Goal: Task Accomplishment & Management: Manage account settings

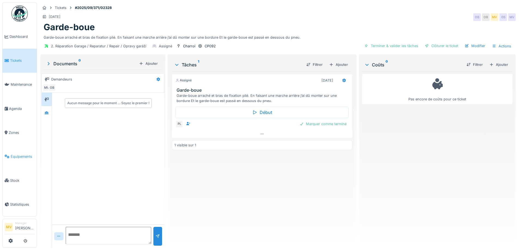
click at [20, 155] on span "Équipements" at bounding box center [23, 156] width 24 height 5
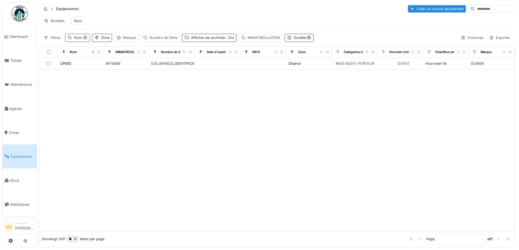
click at [80, 40] on div "Nom :" at bounding box center [80, 37] width 13 height 5
click at [87, 68] on input "*****" at bounding box center [95, 67] width 54 height 11
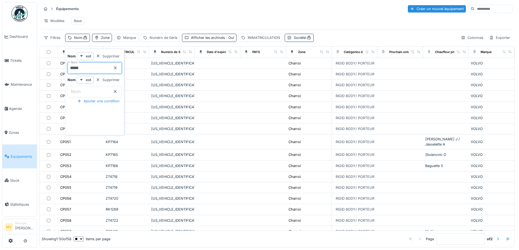
type input "*****"
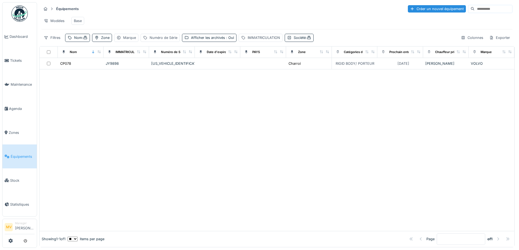
click at [206, 103] on div at bounding box center [276, 150] width 475 height 162
click at [195, 69] on td at bounding box center [218, 63] width 46 height 11
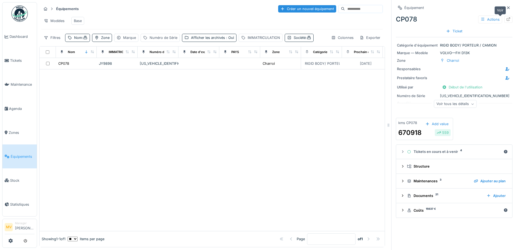
click at [506, 20] on icon at bounding box center [508, 19] width 4 height 4
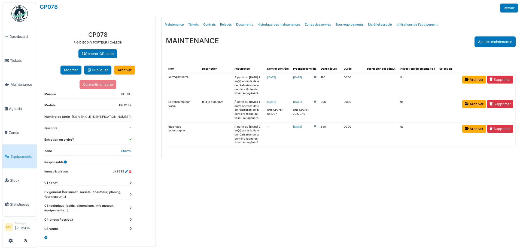
click at [192, 24] on link "Tickets" at bounding box center [193, 24] width 15 height 13
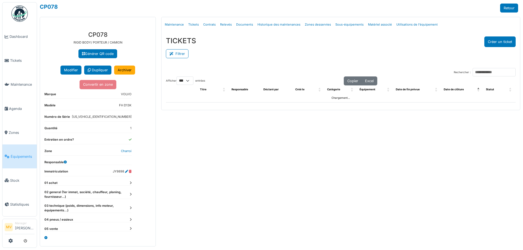
select select "***"
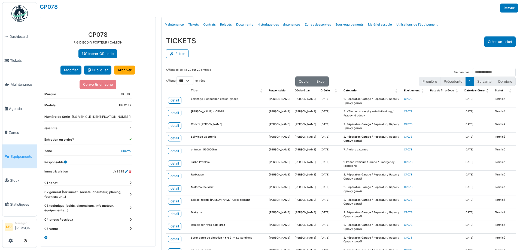
scroll to position [140, 0]
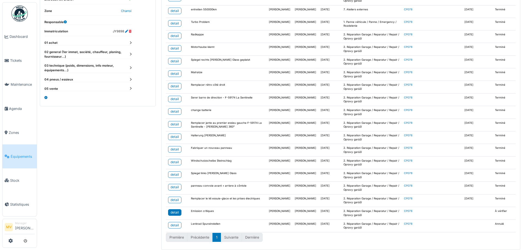
click at [172, 210] on div "detail" at bounding box center [174, 212] width 8 height 5
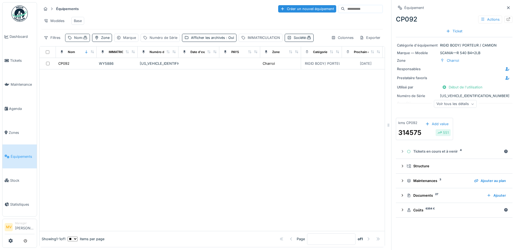
click at [81, 39] on div "Nom :" at bounding box center [80, 37] width 13 height 5
click at [93, 68] on input "*****" at bounding box center [95, 67] width 54 height 11
type input "*"
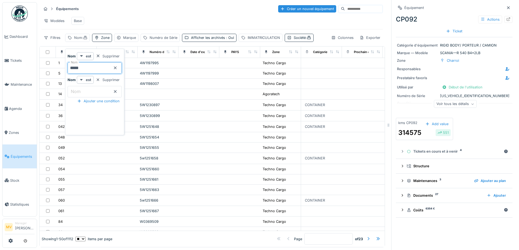
type input "*****"
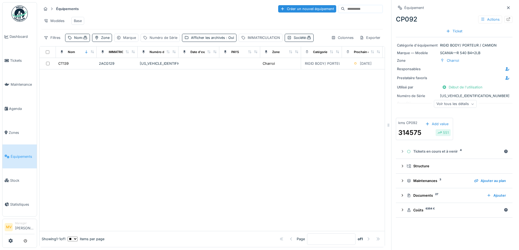
click at [142, 18] on div "Modèles Base" at bounding box center [211, 21] width 341 height 12
click at [158, 66] on div "YV2RTY0C0LB310767" at bounding box center [158, 63] width 36 height 5
click at [507, 19] on icon at bounding box center [509, 19] width 4 height 4
click at [14, 60] on span "Tickets" at bounding box center [22, 60] width 25 height 5
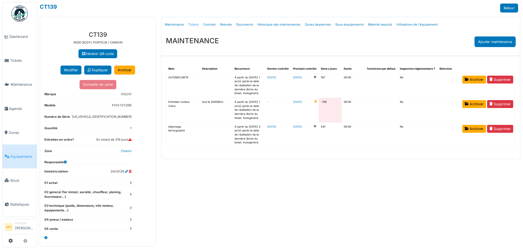
click at [194, 25] on link "Tickets" at bounding box center [193, 24] width 15 height 13
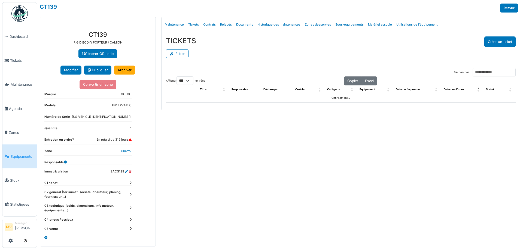
select select "***"
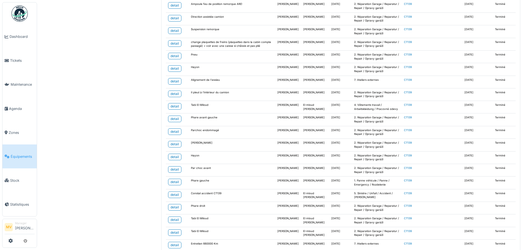
scroll to position [607, 0]
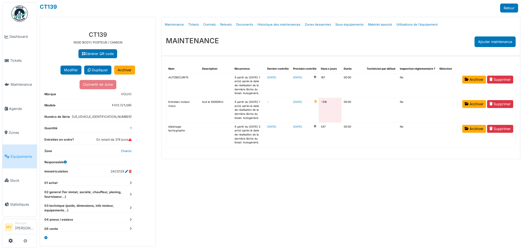
click at [302, 101] on link "2024-10-22" at bounding box center [297, 102] width 9 height 4
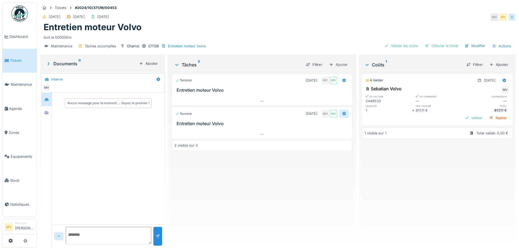
click at [342, 114] on icon at bounding box center [344, 114] width 4 height 4
click at [354, 176] on div "Supprimer" at bounding box center [367, 177] width 58 height 8
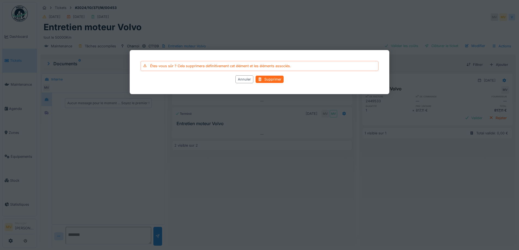
click at [273, 78] on div "Supprimer" at bounding box center [269, 79] width 28 height 7
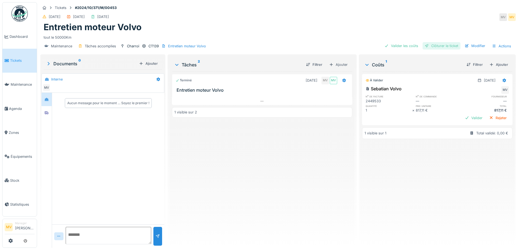
click at [446, 48] on div "Clôturer le ticket" at bounding box center [441, 45] width 38 height 7
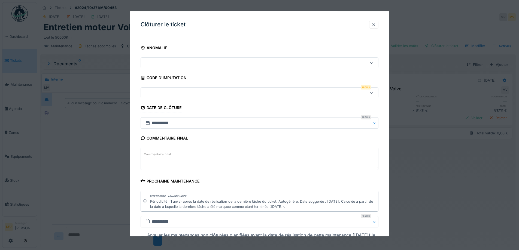
click at [195, 85] on fieldset "**********" at bounding box center [260, 155] width 238 height 225
click at [191, 94] on div at bounding box center [245, 93] width 205 height 6
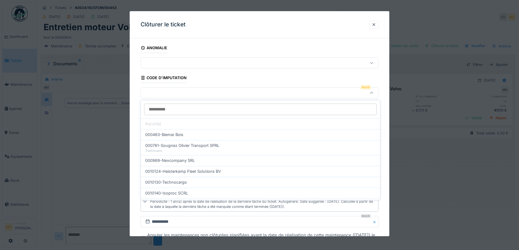
scroll to position [174, 0]
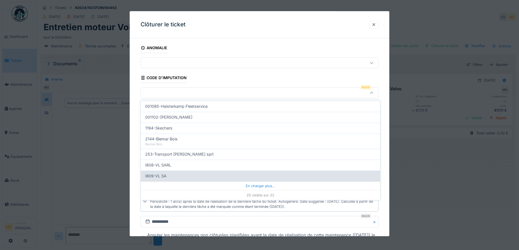
click at [176, 175] on div "I809-VL SA" at bounding box center [260, 176] width 230 height 6
type input "***"
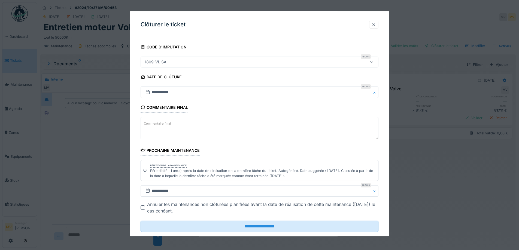
scroll to position [42, 0]
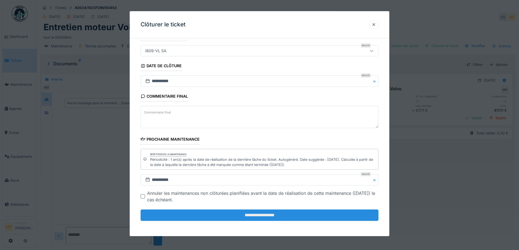
click at [259, 210] on input "**********" at bounding box center [260, 215] width 238 height 11
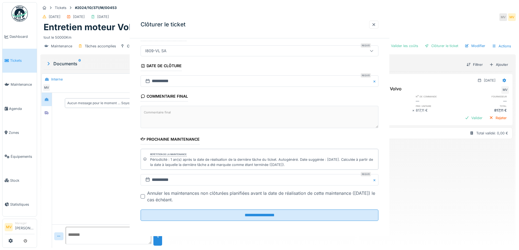
scroll to position [0, 0]
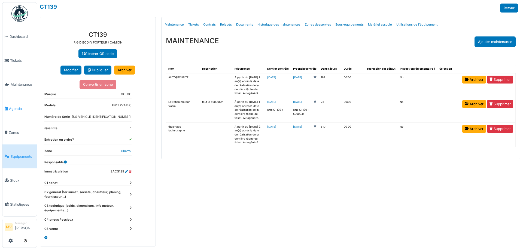
click at [24, 106] on span "Agenda" at bounding box center [22, 108] width 26 height 5
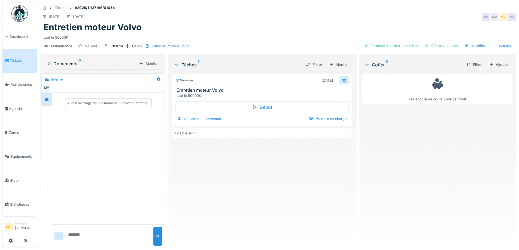
click at [342, 80] on icon at bounding box center [344, 81] width 4 height 4
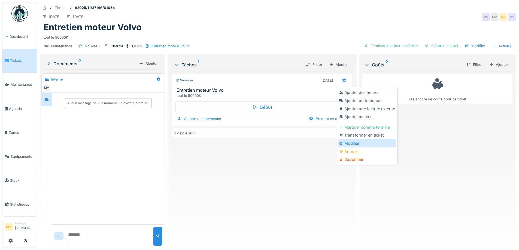
click at [347, 143] on div "Modifier" at bounding box center [367, 143] width 58 height 8
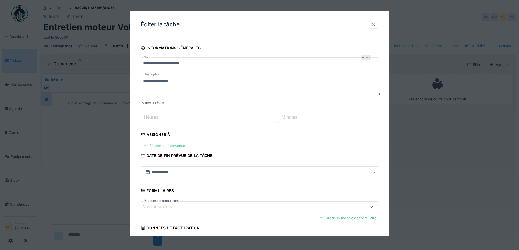
click at [181, 145] on div "Ajouter un intervenant" at bounding box center [165, 145] width 48 height 7
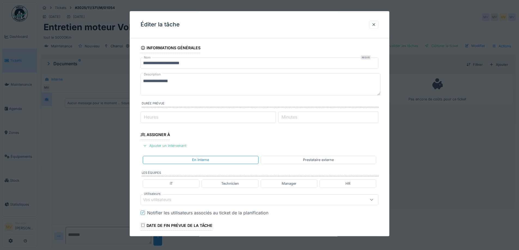
click at [300, 161] on div "Prestataire externe" at bounding box center [318, 160] width 115 height 8
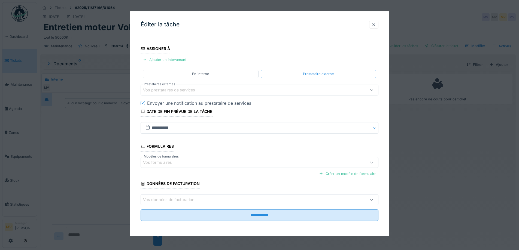
click at [199, 89] on div "Vos prestataires de services" at bounding box center [173, 90] width 60 height 6
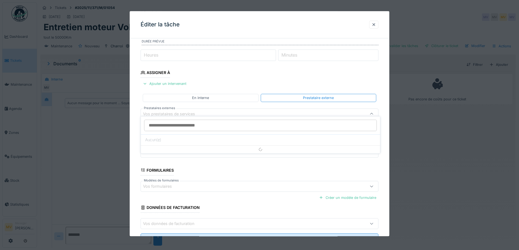
scroll to position [52, 0]
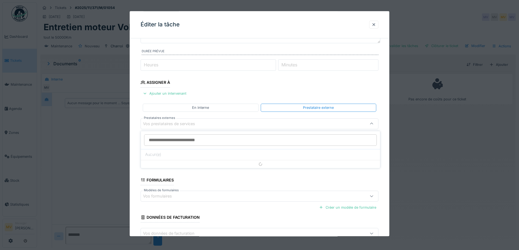
click at [188, 139] on input "Prestataires externes" at bounding box center [260, 140] width 233 height 11
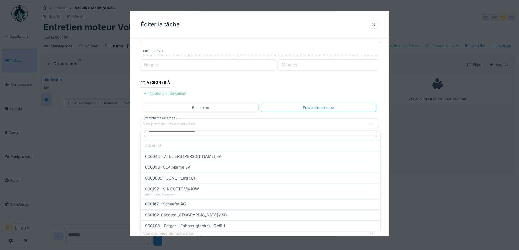
scroll to position [0, 0]
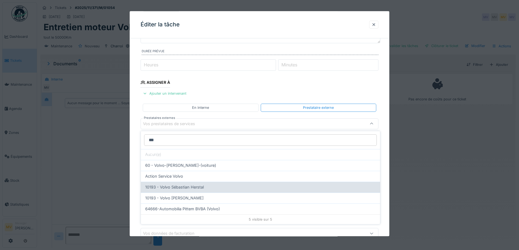
type input "***"
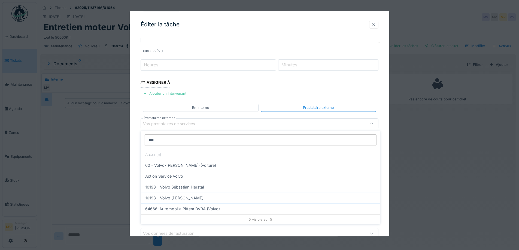
click at [199, 187] on span "10193 - Volvo Sébastian Herstal" at bounding box center [174, 187] width 59 height 6
type input "*****"
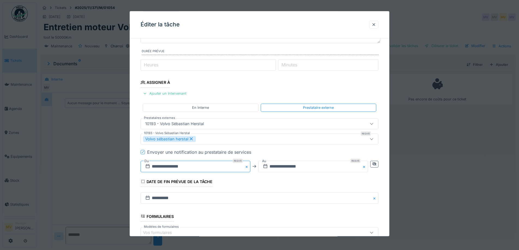
click at [200, 168] on input "**********" at bounding box center [196, 166] width 110 height 11
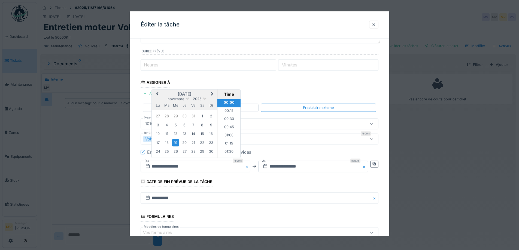
click at [157, 93] on span "Previous Month" at bounding box center [157, 94] width 0 height 7
click at [194, 116] on div "5" at bounding box center [193, 116] width 7 height 8
click at [199, 115] on div "6" at bounding box center [202, 115] width 7 height 7
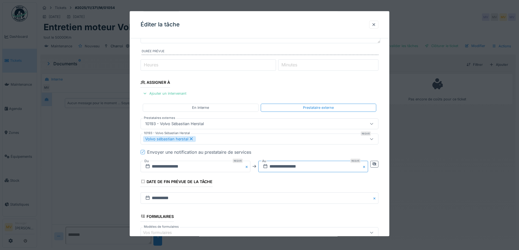
click at [319, 165] on input "**********" at bounding box center [313, 166] width 110 height 11
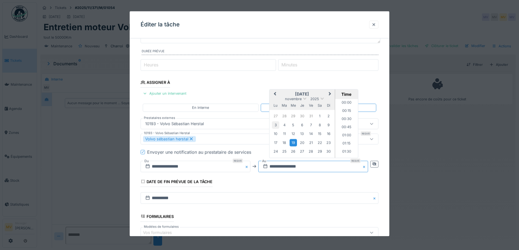
scroll to position [725, 0]
click at [275, 94] on span "Previous Month" at bounding box center [275, 94] width 0 height 7
click at [320, 116] on div "6" at bounding box center [319, 115] width 7 height 7
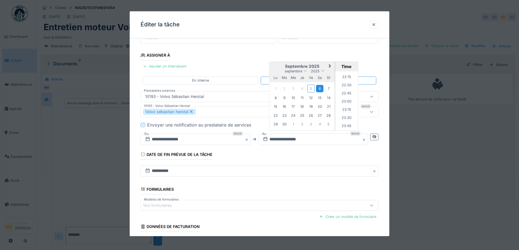
scroll to position [123, 0]
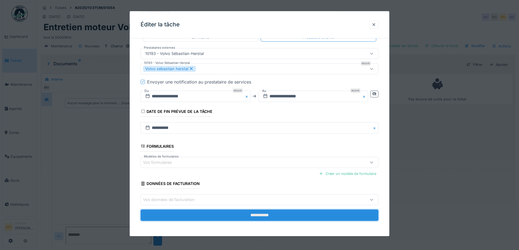
click at [311, 213] on input "**********" at bounding box center [260, 215] width 238 height 11
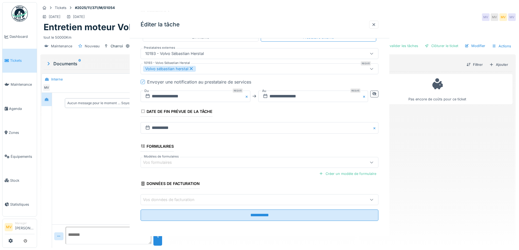
scroll to position [0, 0]
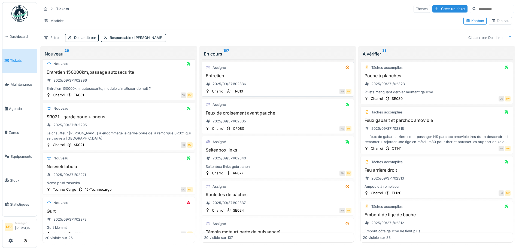
scroll to position [84, 0]
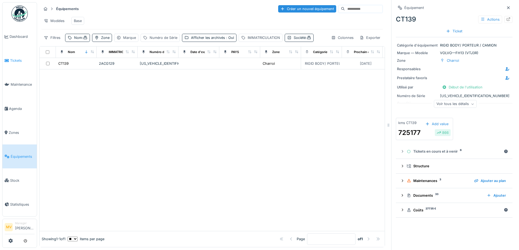
click at [26, 56] on link "Tickets" at bounding box center [19, 61] width 34 height 24
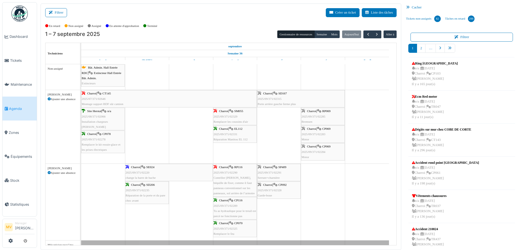
click at [335, 131] on div "Charroi | CP069 2025/09/371/02283 Motor" at bounding box center [322, 134] width 43 height 16
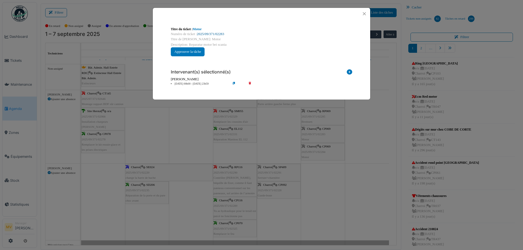
click at [206, 34] on link "2025/09/371/02283" at bounding box center [210, 34] width 27 height 4
click at [366, 13] on button "Close" at bounding box center [364, 13] width 7 height 7
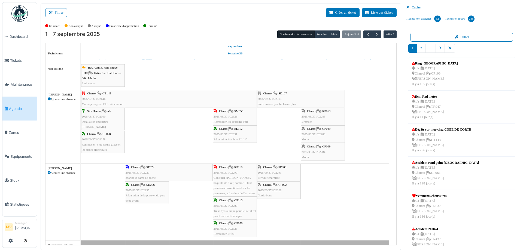
click at [330, 130] on span "CP069" at bounding box center [326, 128] width 8 height 3
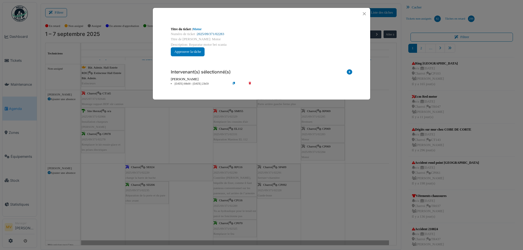
click at [213, 34] on link "2025/09/371/02283" at bounding box center [210, 34] width 27 height 4
click at [365, 12] on button "Close" at bounding box center [364, 13] width 7 height 7
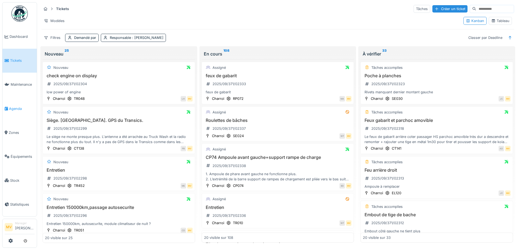
click at [25, 108] on span "Agenda" at bounding box center [22, 108] width 26 height 5
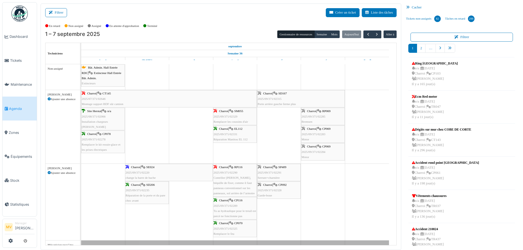
click at [328, 127] on span "CP069" at bounding box center [326, 128] width 8 height 3
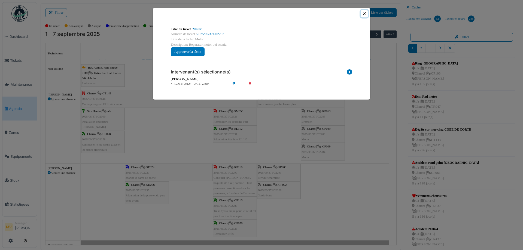
click at [365, 14] on button "Close" at bounding box center [364, 13] width 7 height 7
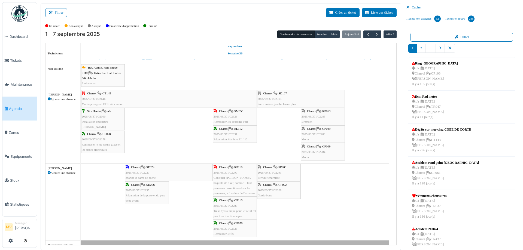
click at [312, 113] on div "Charroi | RP069 2025/09/371/02285 Bremsen" at bounding box center [322, 117] width 43 height 16
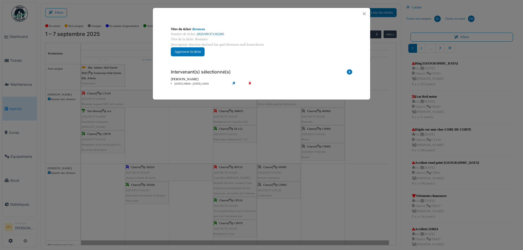
click at [218, 35] on link "2025/09/371/02285" at bounding box center [210, 34] width 27 height 4
click at [366, 13] on button "Close" at bounding box center [364, 13] width 7 height 7
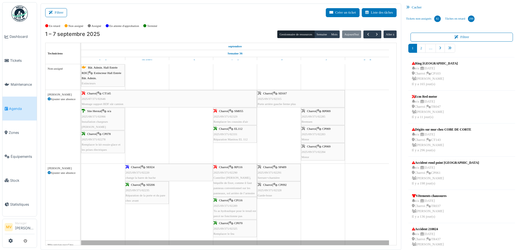
click at [325, 135] on span "2025/09/371/02283" at bounding box center [313, 134] width 24 height 3
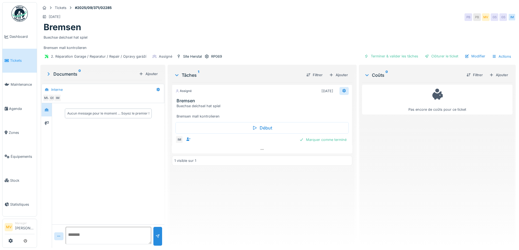
click at [342, 91] on icon at bounding box center [344, 91] width 4 height 4
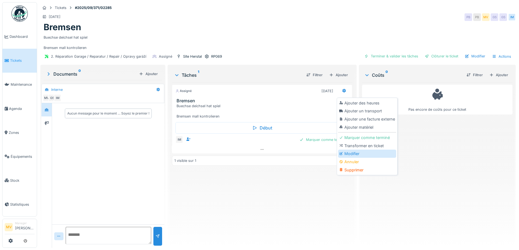
click at [350, 156] on div "Modifier" at bounding box center [367, 154] width 58 height 8
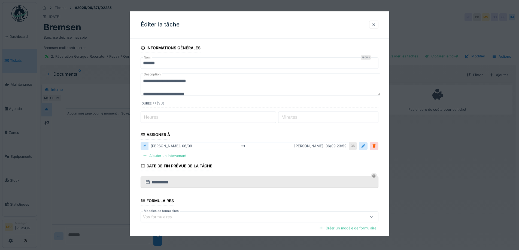
click at [215, 84] on textarea "**********" at bounding box center [261, 84] width 240 height 22
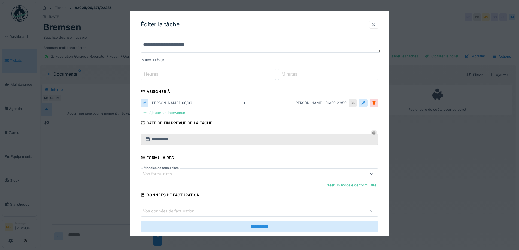
scroll to position [68, 0]
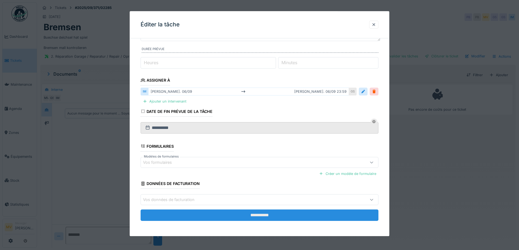
type textarea "**********"
click at [268, 213] on input "**********" at bounding box center [260, 215] width 238 height 11
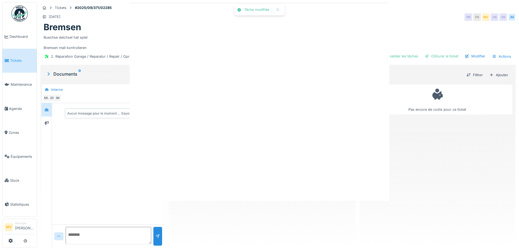
scroll to position [0, 0]
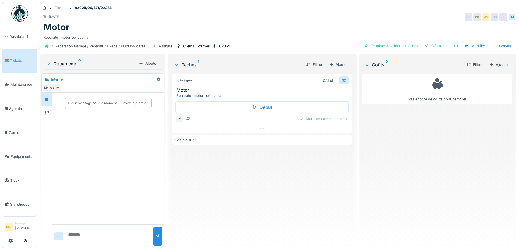
click at [342, 81] on icon at bounding box center [344, 81] width 4 height 4
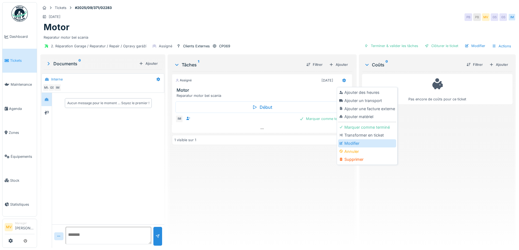
click at [354, 142] on div "Modifier" at bounding box center [367, 143] width 58 height 8
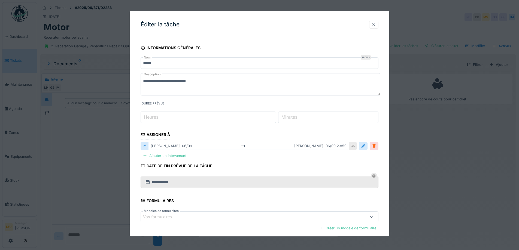
click at [376, 146] on div at bounding box center [374, 146] width 4 height 5
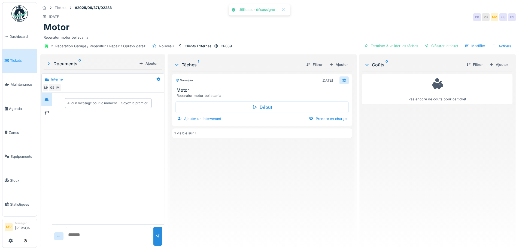
click at [343, 79] on icon at bounding box center [344, 81] width 4 height 4
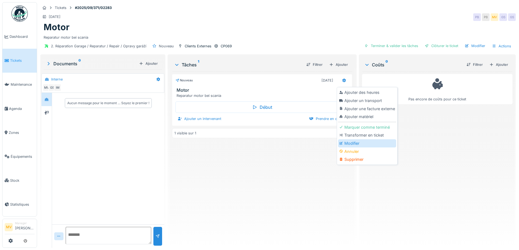
click at [352, 144] on div "Modifier" at bounding box center [367, 143] width 58 height 8
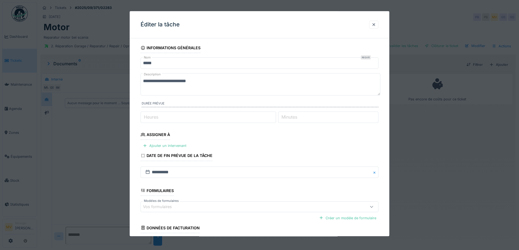
scroll to position [44, 0]
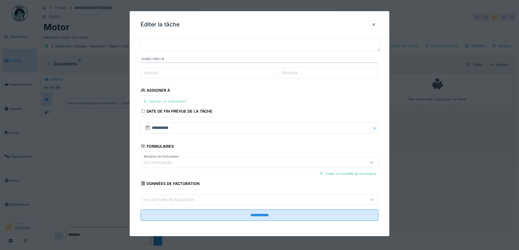
click at [170, 99] on div "Ajouter un intervenant" at bounding box center [165, 101] width 48 height 7
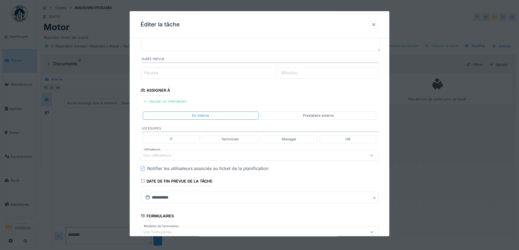
click at [311, 112] on div "Prestataire externe" at bounding box center [318, 116] width 115 height 8
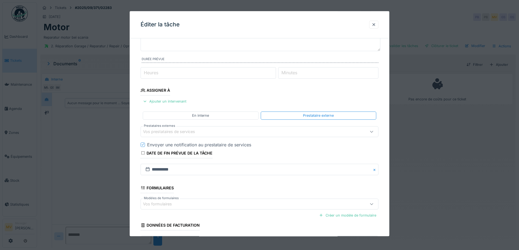
click at [212, 136] on div "Vos prestataires de services" at bounding box center [260, 131] width 238 height 11
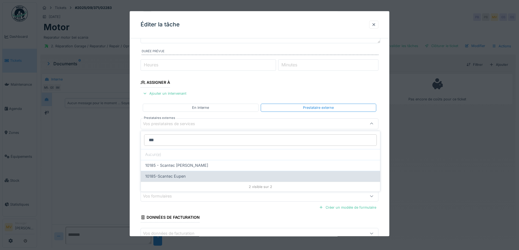
type input "***"
click at [190, 175] on div "10185-Scantec Eupen" at bounding box center [260, 176] width 230 height 6
type input "*****"
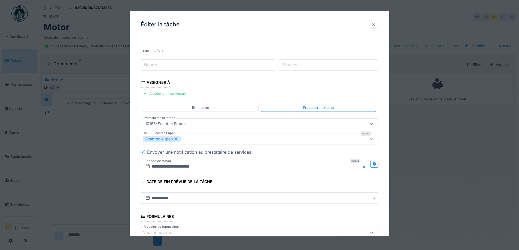
click at [142, 152] on icon at bounding box center [142, 152] width 3 height 3
click at [221, 166] on input "**********" at bounding box center [254, 166] width 227 height 11
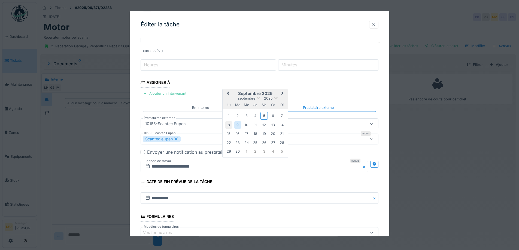
click at [230, 126] on div "8" at bounding box center [228, 124] width 7 height 7
click at [265, 126] on div "12" at bounding box center [263, 124] width 7 height 7
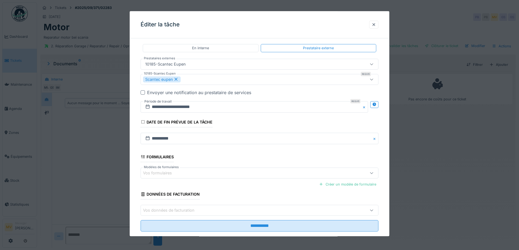
scroll to position [123, 0]
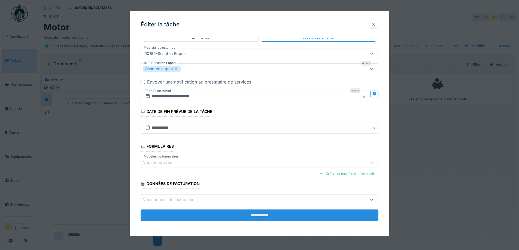
click at [267, 214] on input "**********" at bounding box center [260, 215] width 238 height 11
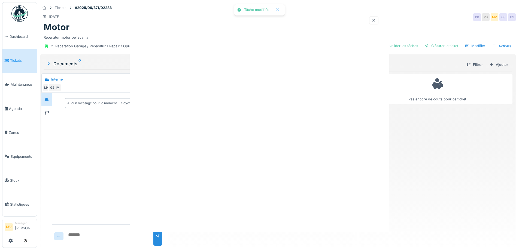
scroll to position [0, 0]
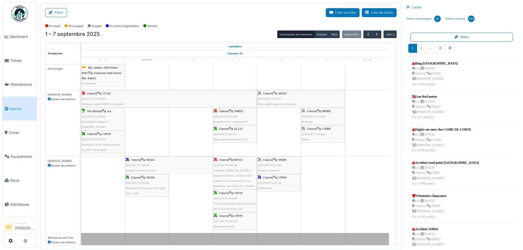
click at [329, 132] on div "Charroi | CP069 2025/09/371/02284 Motor" at bounding box center [322, 134] width 43 height 16
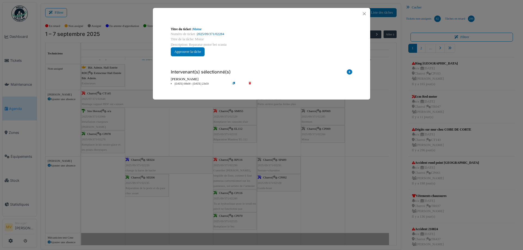
click at [222, 33] on link "2025/09/371/02284" at bounding box center [210, 34] width 27 height 4
click at [362, 13] on button "Close" at bounding box center [364, 13] width 7 height 7
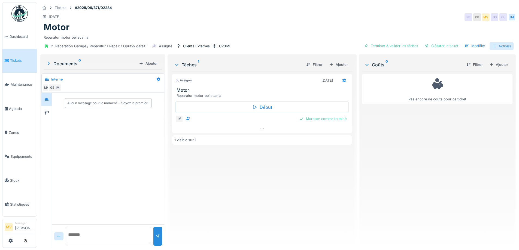
click at [505, 46] on div "Actions" at bounding box center [501, 46] width 24 height 8
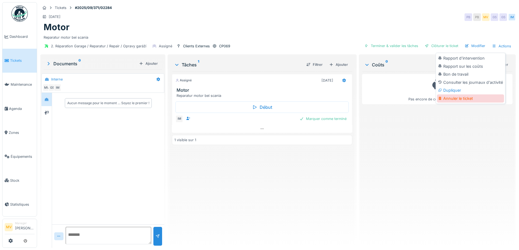
click at [466, 98] on div "Annuler le ticket" at bounding box center [470, 98] width 67 height 8
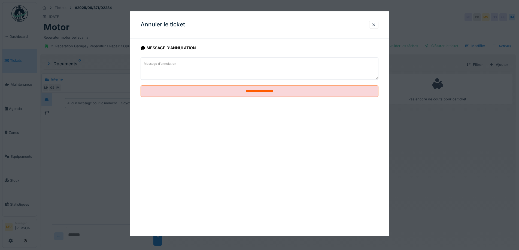
click at [204, 59] on textarea "Message d'annulation" at bounding box center [260, 68] width 238 height 22
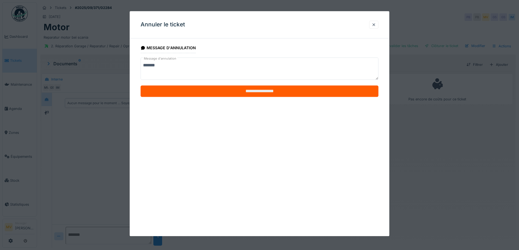
type textarea "*******"
click at [222, 94] on input "**********" at bounding box center [260, 91] width 238 height 11
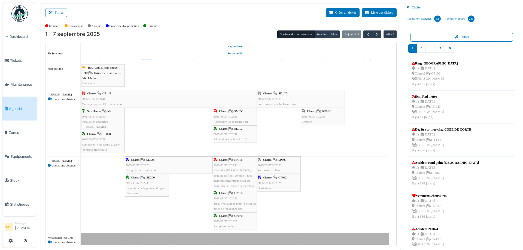
click at [48, 165] on icon at bounding box center [49, 165] width 3 height 3
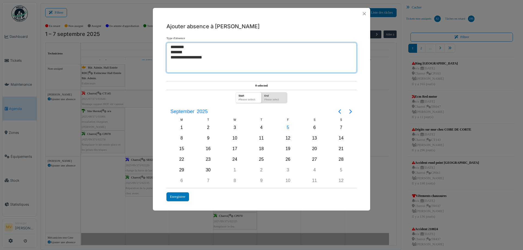
select select "***"
click at [181, 48] on option "********" at bounding box center [259, 47] width 179 height 5
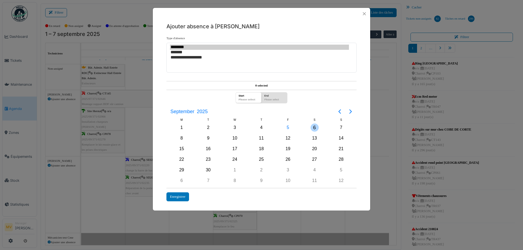
click at [315, 129] on div "6" at bounding box center [314, 128] width 8 height 8
click at [335, 148] on div "21" at bounding box center [341, 149] width 27 height 10
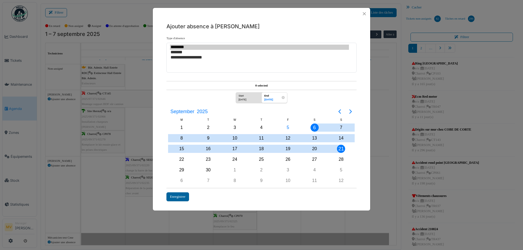
click at [182, 197] on div "Enregistrer" at bounding box center [177, 197] width 23 height 9
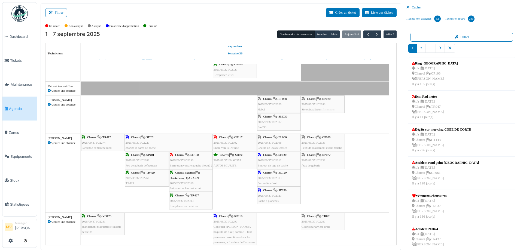
drag, startPoint x: 320, startPoint y: 237, endPoint x: 324, endPoint y: 120, distance: 117.2
click at [324, 120] on div "Bât. Admin. Hall Entrée RDC | Extincteur Hall Entrée Bât. Admin. Extincteurs Ch…" at bounding box center [238, 254] width 315 height 682
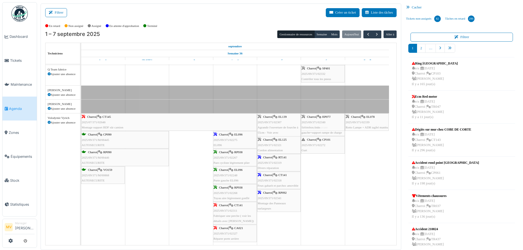
drag, startPoint x: 322, startPoint y: 103, endPoint x: 326, endPoint y: 172, distance: 68.7
click at [326, 172] on div "Bât. Admin. Hall Entrée RDC | Extincteur Hall Entrée Bât. Admin. Extincteurs Ch…" at bounding box center [238, 47] width 315 height 682
click at [318, 141] on div "Charroi | CP101 2025/09/371/02272 Gurt" at bounding box center [322, 145] width 43 height 16
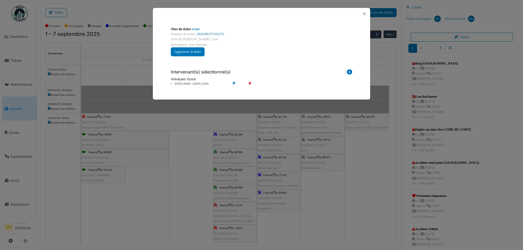
click at [219, 33] on link "2025/09/371/02272" at bounding box center [210, 34] width 27 height 4
click at [364, 14] on button "Close" at bounding box center [364, 13] width 7 height 7
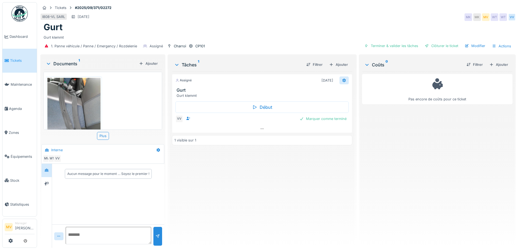
click at [339, 79] on div at bounding box center [343, 81] width 9 height 8
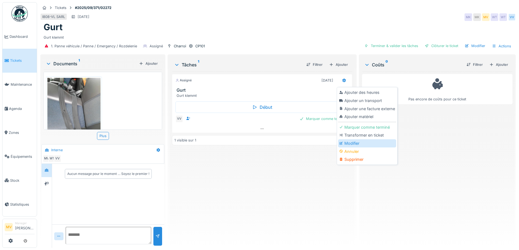
click at [351, 143] on div "Modifier" at bounding box center [367, 143] width 58 height 8
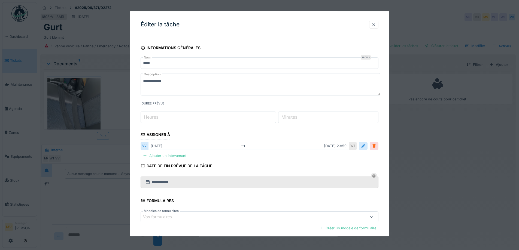
click at [374, 145] on div at bounding box center [374, 146] width 4 height 5
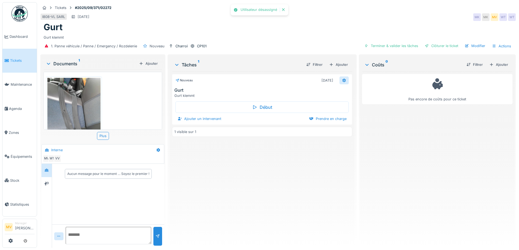
click at [342, 80] on icon at bounding box center [344, 81] width 4 height 4
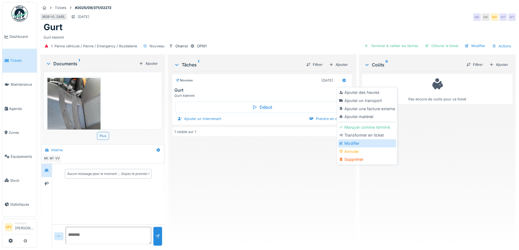
click at [352, 142] on div "Modifier" at bounding box center [367, 143] width 58 height 8
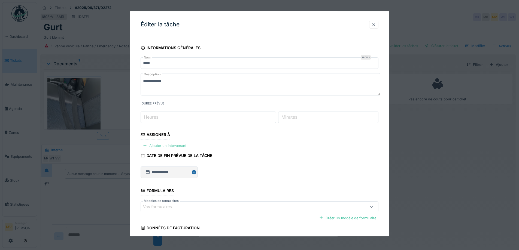
click at [167, 147] on div "Ajouter un intervenant" at bounding box center [165, 145] width 48 height 7
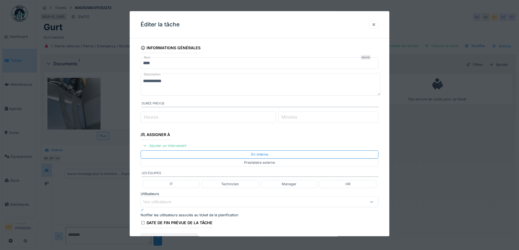
click at [189, 200] on div "Vos utilisateurs" at bounding box center [245, 202] width 205 height 6
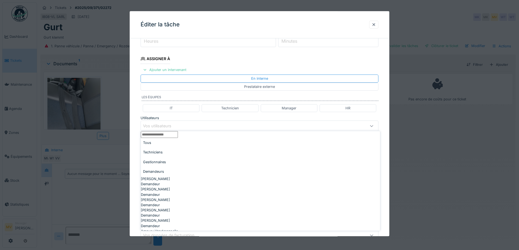
click at [171, 160] on div "Tous Techniciens Gestionnaires Demandeurs" at bounding box center [260, 157] width 239 height 38
click at [173, 156] on div "Techniciens" at bounding box center [260, 153] width 239 height 10
click at [180, 178] on div "Peter Lopata" at bounding box center [260, 180] width 239 height 5
type input "*****"
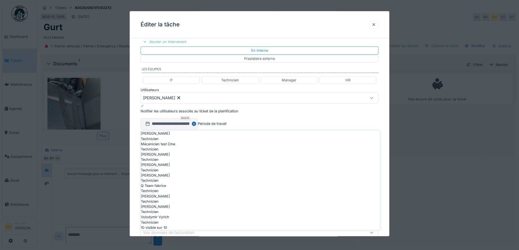
scroll to position [135, 0]
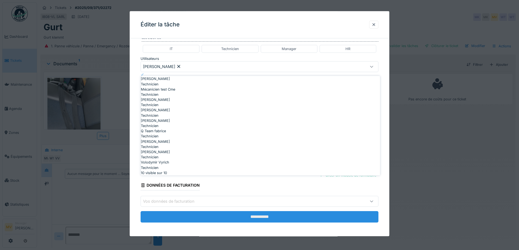
click at [265, 213] on input "**********" at bounding box center [260, 216] width 238 height 11
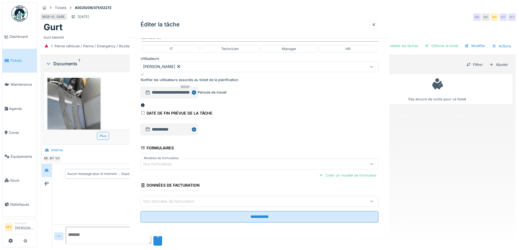
scroll to position [0, 0]
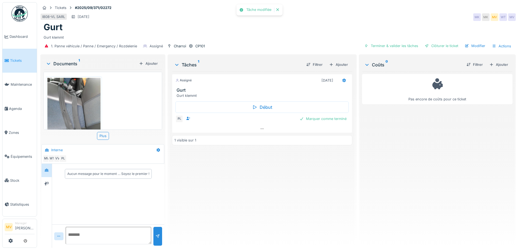
click at [347, 76] on div "Assigné 08/09/2025" at bounding box center [261, 79] width 179 height 10
click at [342, 79] on icon at bounding box center [344, 81] width 4 height 4
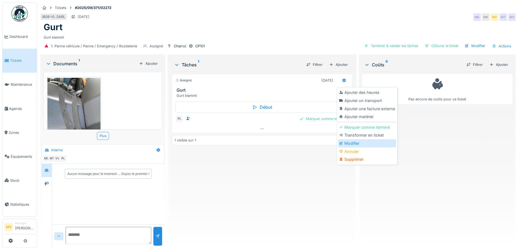
click at [352, 142] on div "Modifier" at bounding box center [367, 143] width 58 height 8
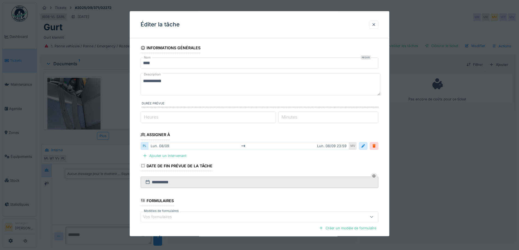
click at [223, 147] on div "lun. 08/09 lun. 08/09 23:59" at bounding box center [248, 146] width 201 height 8
click at [160, 144] on div "lun. 08/09 lun. 08/09 23:59" at bounding box center [248, 146] width 201 height 8
click at [245, 145] on icon at bounding box center [243, 147] width 4 height 4
click at [364, 147] on div at bounding box center [363, 146] width 4 height 5
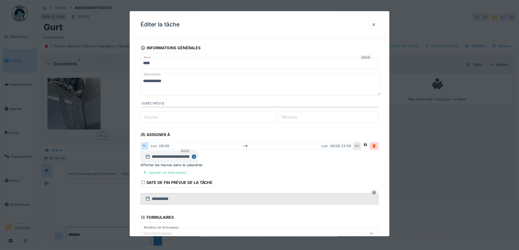
click at [203, 147] on div "lun. 08/09 lun. 08/09 23:59" at bounding box center [250, 146] width 205 height 8
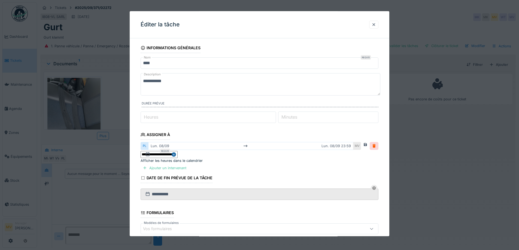
click at [178, 158] on input "**********" at bounding box center [159, 154] width 37 height 7
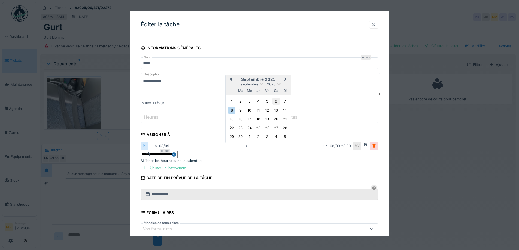
click at [277, 105] on div "6" at bounding box center [275, 101] width 7 height 7
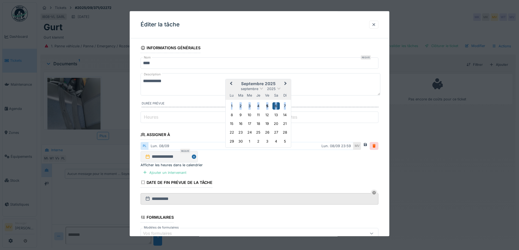
click at [277, 110] on div "6" at bounding box center [275, 105] width 7 height 7
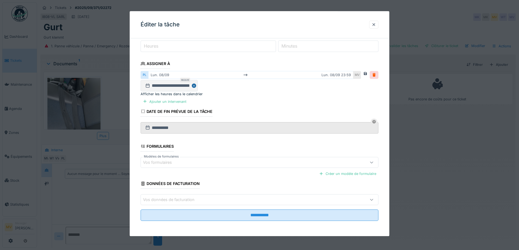
scroll to position [87, 0]
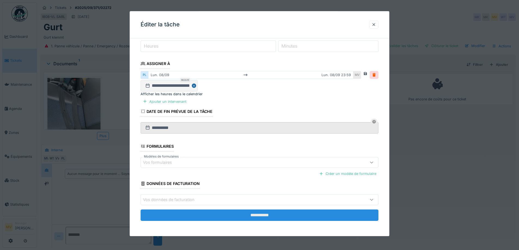
click at [281, 212] on input "**********" at bounding box center [260, 215] width 238 height 11
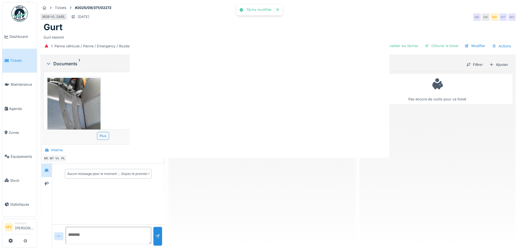
scroll to position [0, 0]
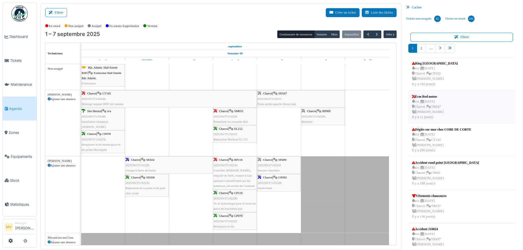
click at [434, 105] on div "n/a | 01/09/2025 Charroi | TR047 Marc Vasen Il y a 11 jour(s)" at bounding box center [428, 109] width 32 height 21
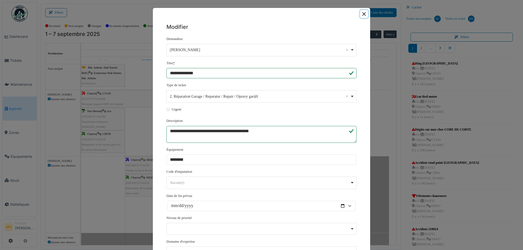
click at [363, 15] on button "Close" at bounding box center [364, 14] width 8 height 8
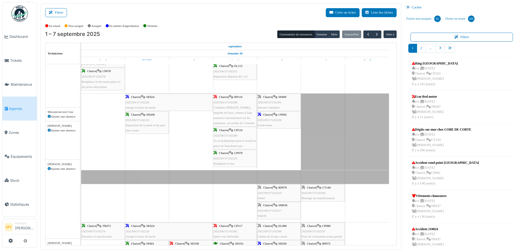
scroll to position [63, 0]
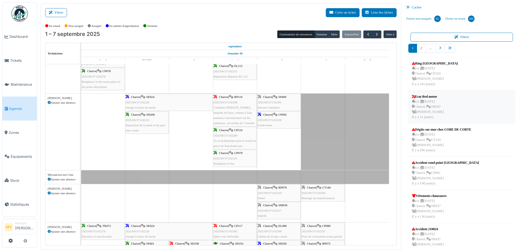
click at [450, 97] on li "Ecm Red motor n/a | 01/09/2025 Charroi | TR047 Marc Vasen Il y a 11 jour(s)" at bounding box center [461, 107] width 107 height 33
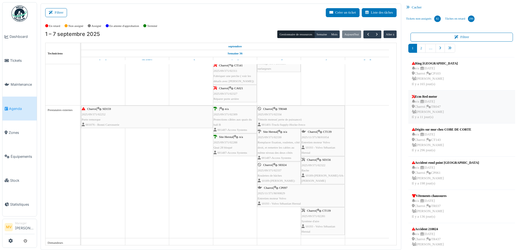
click at [426, 110] on div "n/a | 01/09/2025 Charroi | TR047 Marc Vasen Il y a 11 jour(s)" at bounding box center [428, 109] width 32 height 21
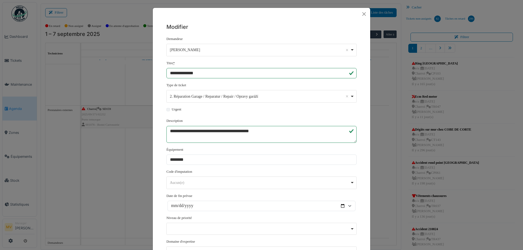
scroll to position [101, 0]
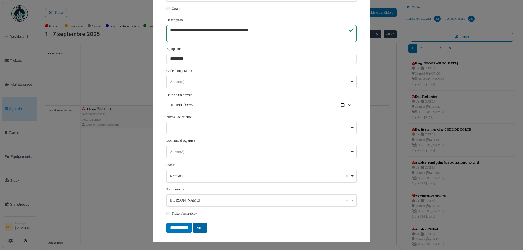
click at [199, 227] on link "Voir" at bounding box center [200, 228] width 14 height 10
click at [395, 123] on div "**********" at bounding box center [261, 125] width 523 height 250
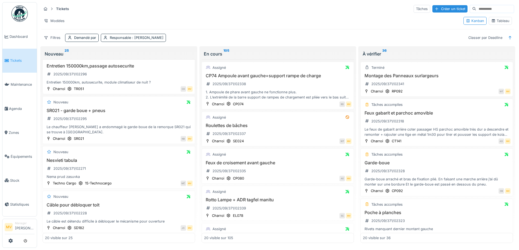
scroll to position [146, 0]
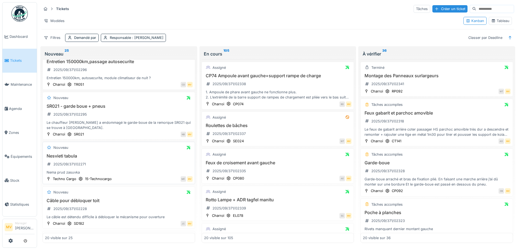
click at [97, 167] on div "Nesvieti tabula 2025/09/371/02271 Nema prud zasuvka" at bounding box center [119, 165] width 148 height 22
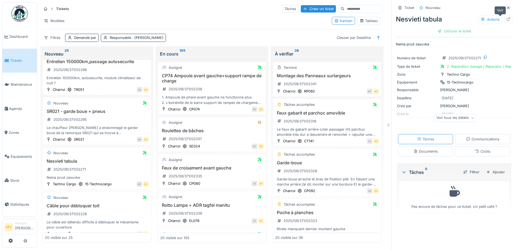
click at [506, 20] on icon at bounding box center [508, 19] width 4 height 4
click at [69, 196] on div "Nouveau" at bounding box center [57, 197] width 25 height 7
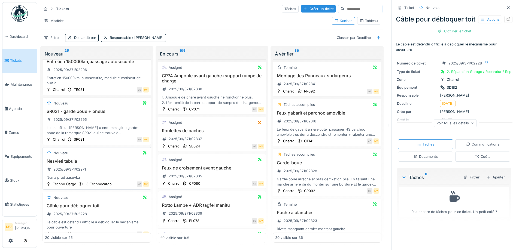
click at [75, 176] on div "Nema prud zasuvka" at bounding box center [97, 177] width 104 height 5
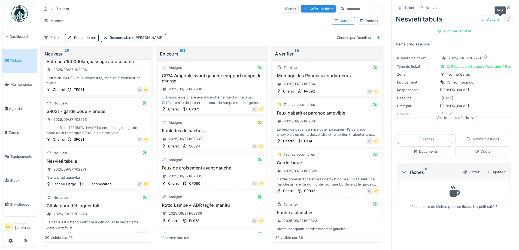
click at [507, 19] on icon at bounding box center [509, 19] width 4 height 4
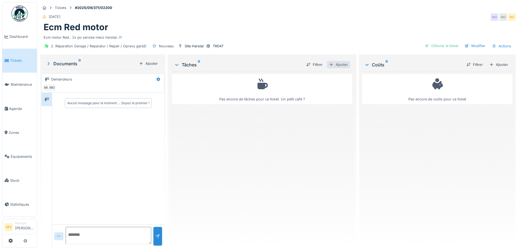
click at [333, 63] on div "Ajouter" at bounding box center [338, 64] width 23 height 7
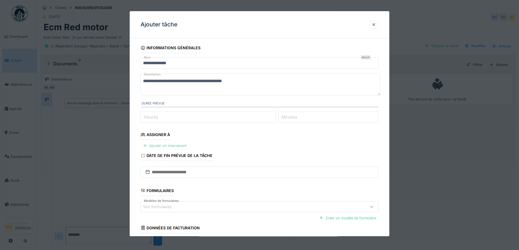
click at [164, 145] on div "Ajouter un intervenant" at bounding box center [165, 145] width 48 height 7
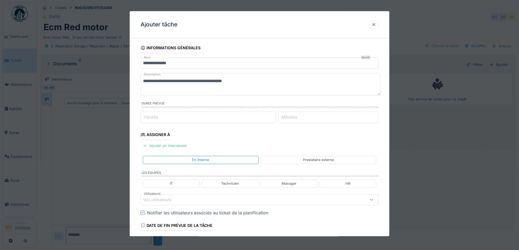
click at [318, 160] on div "Prestataire externe" at bounding box center [318, 160] width 31 height 5
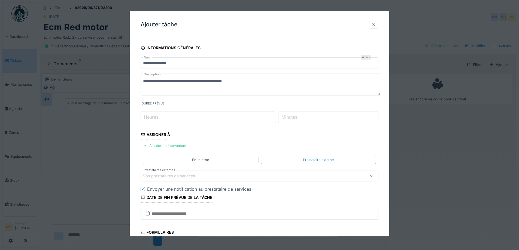
click at [201, 174] on div "Vos prestataires de services" at bounding box center [173, 176] width 60 height 6
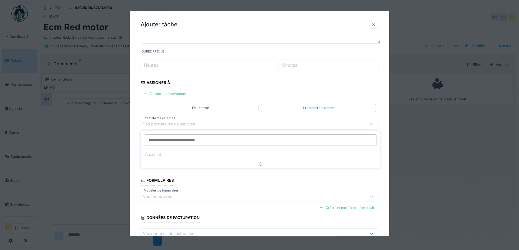
scroll to position [52, 0]
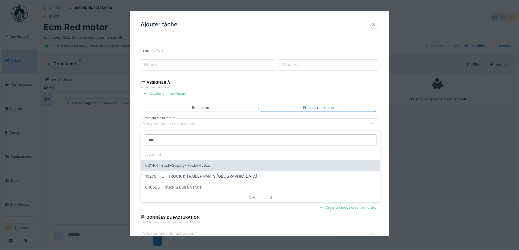
type input "***"
click at [193, 164] on span "001401-Truck-Supply-Hocke-Iveco" at bounding box center [177, 166] width 65 height 6
type input "*****"
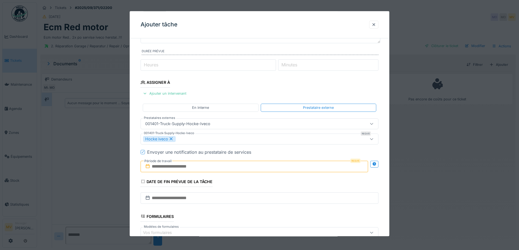
click at [143, 151] on icon at bounding box center [142, 152] width 3 height 3
click at [171, 165] on input "text" at bounding box center [254, 166] width 227 height 11
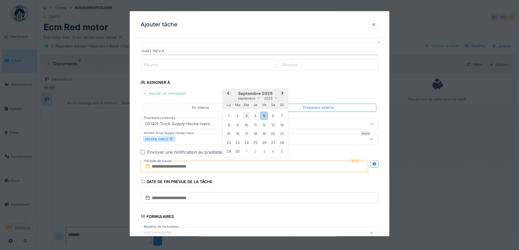
click at [247, 114] on div "3" at bounding box center [246, 115] width 7 height 7
click at [272, 115] on div "6" at bounding box center [272, 115] width 7 height 7
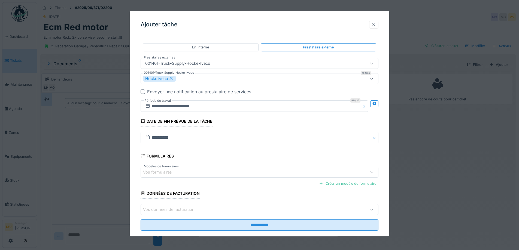
scroll to position [123, 0]
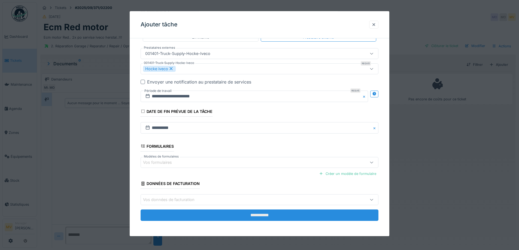
click at [264, 210] on input "**********" at bounding box center [260, 215] width 238 height 11
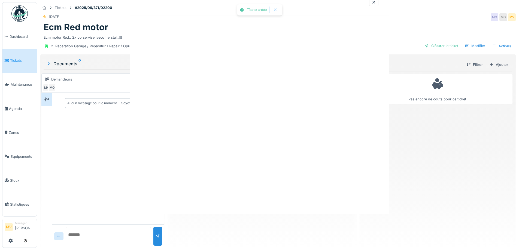
scroll to position [0, 0]
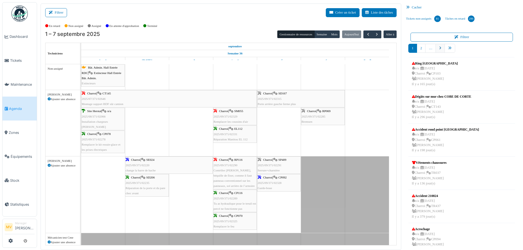
click at [439, 49] on icon "pager" at bounding box center [440, 49] width 2 height 4
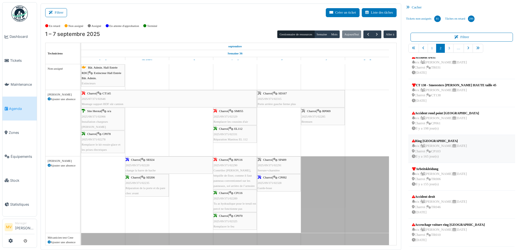
scroll to position [1, 0]
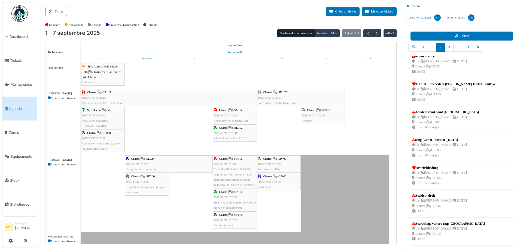
click at [453, 33] on button "Filtrer" at bounding box center [461, 36] width 103 height 9
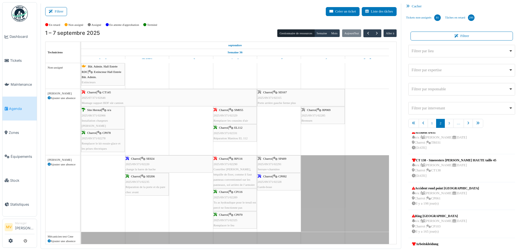
click at [453, 89] on div "Filtrer par responsable Remove item" at bounding box center [459, 89] width 97 height 6
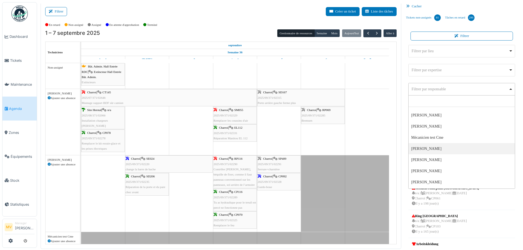
scroll to position [143, 0]
select select "****"
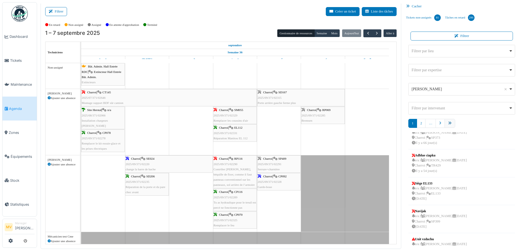
click at [448, 123] on link "pager" at bounding box center [449, 123] width 11 height 9
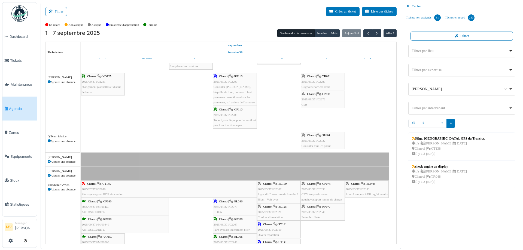
scroll to position [524, 0]
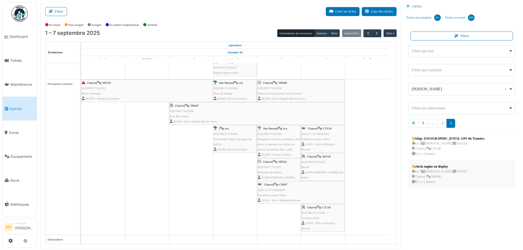
click at [437, 170] on div "n/a | Marc Vasen 10/09/2025 Charroi | TR048 Il y a 2 jour(s)" at bounding box center [439, 177] width 55 height 16
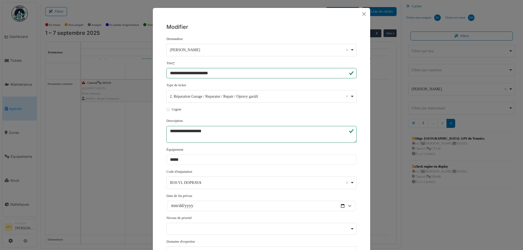
scroll to position [101, 0]
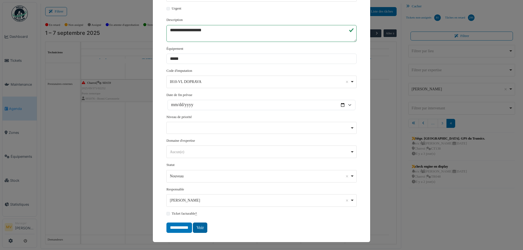
click at [198, 230] on link "Voir" at bounding box center [200, 228] width 14 height 10
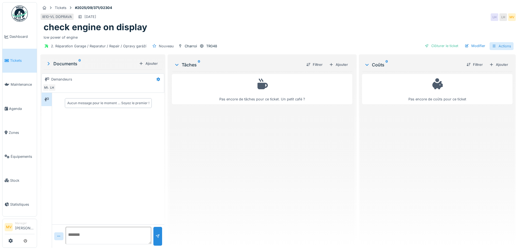
click at [505, 46] on div "Actions" at bounding box center [501, 46] width 24 height 8
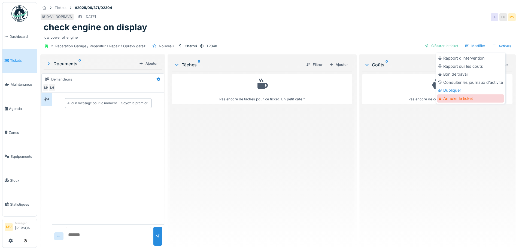
click at [469, 98] on div "Annuler le ticket" at bounding box center [470, 98] width 67 height 8
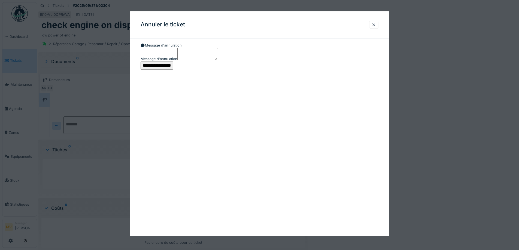
click at [212, 60] on textarea "Message d'annulation" at bounding box center [197, 54] width 41 height 12
type textarea "*******"
click at [173, 70] on input "**********" at bounding box center [157, 66] width 33 height 8
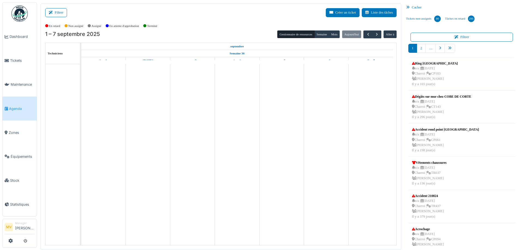
click at [461, 38] on button "Filtrer" at bounding box center [461, 37] width 103 height 9
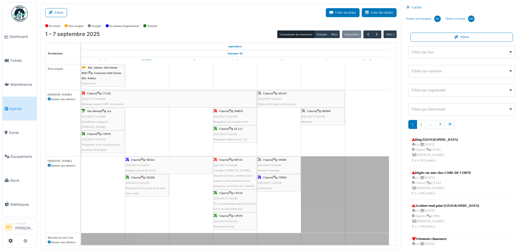
click at [459, 93] on div "Filtrer par responsable Remove item" at bounding box center [461, 90] width 102 height 8
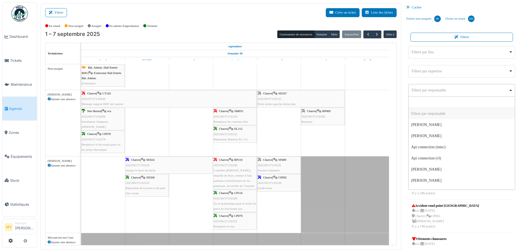
click at [467, 88] on div "Filtrer par responsable Remove item" at bounding box center [459, 90] width 97 height 6
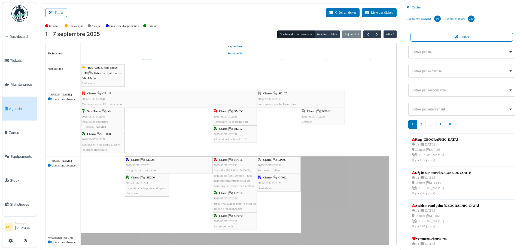
click at [470, 86] on div "**********" at bounding box center [461, 90] width 107 height 13
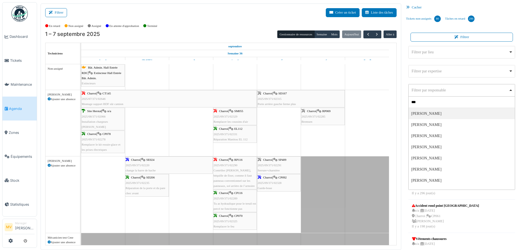
type input "****"
select select "****"
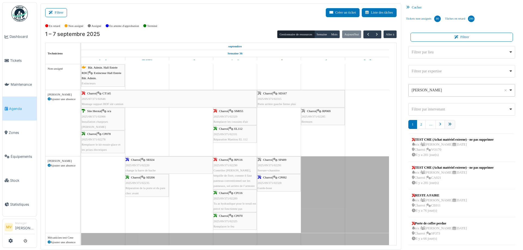
click at [448, 125] on icon "pager" at bounding box center [450, 125] width 4 height 4
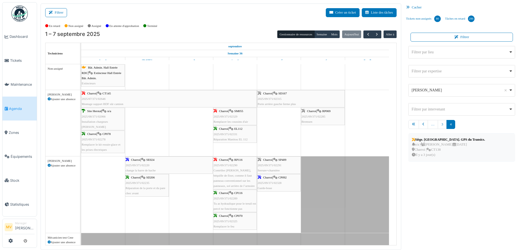
click at [449, 143] on div "n/a | Marc Vasen 09/09/2025 Charroi | CT138 Il y a 3 jour(s)" at bounding box center [448, 150] width 73 height 16
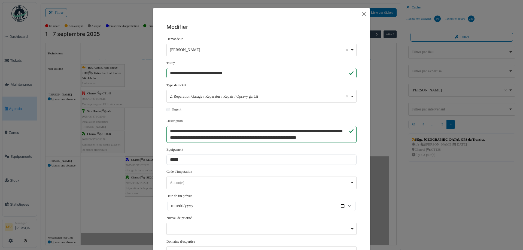
scroll to position [101, 0]
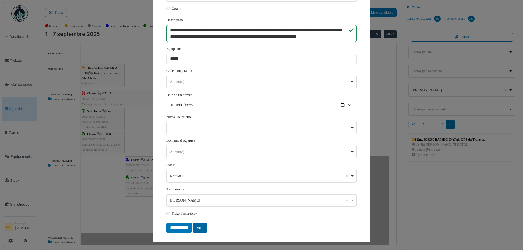
click at [198, 227] on link "Voir" at bounding box center [200, 228] width 14 height 10
drag, startPoint x: 435, startPoint y: 192, endPoint x: 373, endPoint y: 140, distance: 81.4
click at [433, 190] on div "**********" at bounding box center [261, 125] width 523 height 250
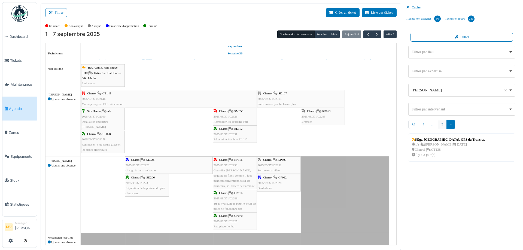
click at [440, 124] on link "3" at bounding box center [442, 124] width 9 height 9
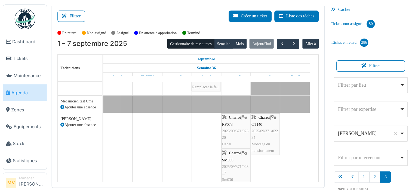
scroll to position [161, 0]
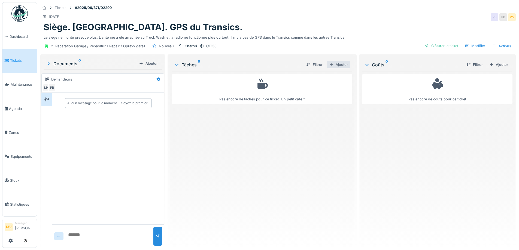
click at [337, 65] on div "Ajouter" at bounding box center [338, 64] width 23 height 7
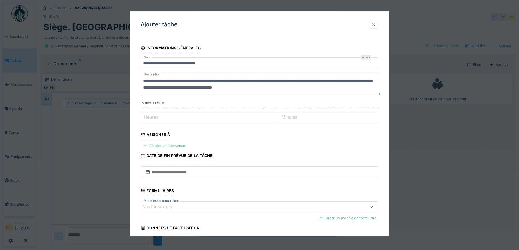
click at [181, 145] on div "Ajouter un intervenant" at bounding box center [165, 145] width 48 height 7
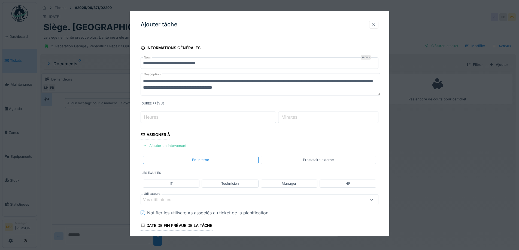
click at [169, 203] on div "Vos utilisateurs" at bounding box center [260, 199] width 238 height 11
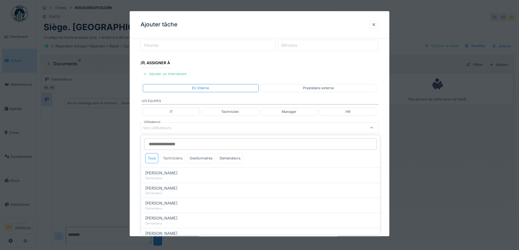
scroll to position [76, 0]
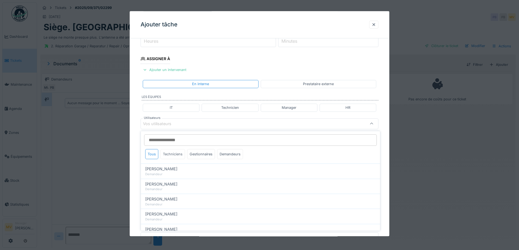
click at [178, 156] on div "Techniciens" at bounding box center [172, 154] width 25 height 10
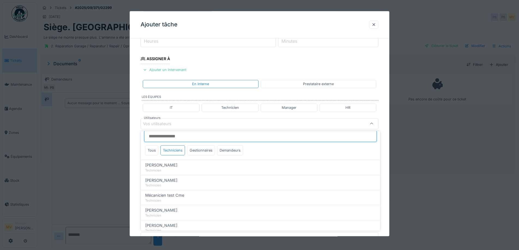
scroll to position [0, 0]
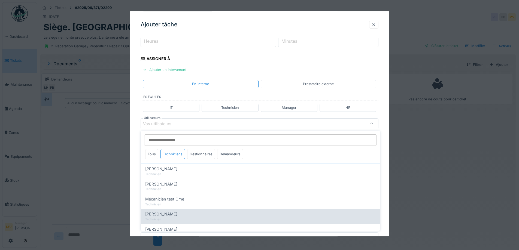
click at [172, 215] on span "[PERSON_NAME]" at bounding box center [161, 214] width 32 height 6
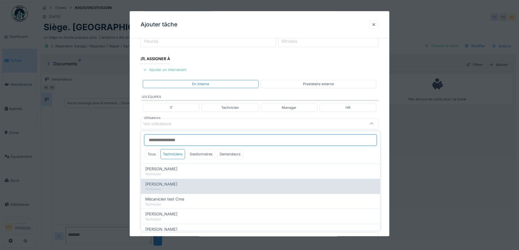
type input "****"
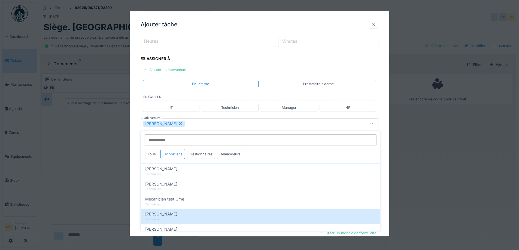
click at [200, 123] on div "[PERSON_NAME]" at bounding box center [245, 124] width 205 height 6
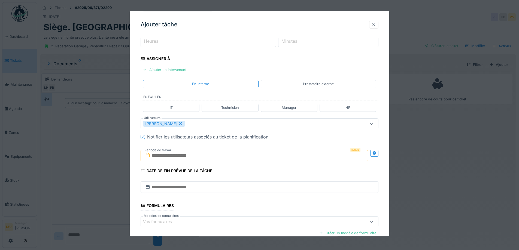
click at [204, 154] on input "text" at bounding box center [254, 155] width 227 height 11
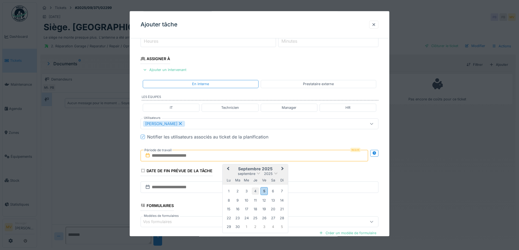
click at [255, 190] on div "4" at bounding box center [255, 191] width 7 height 7
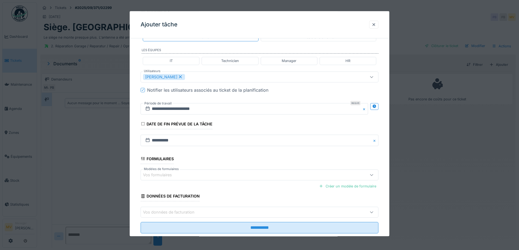
scroll to position [135, 0]
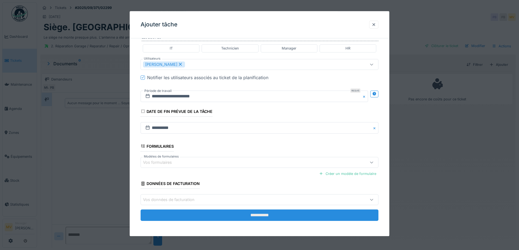
click at [258, 212] on input "**********" at bounding box center [260, 215] width 238 height 11
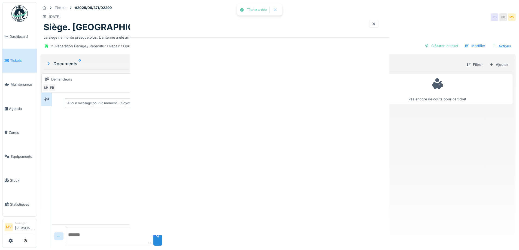
scroll to position [0, 0]
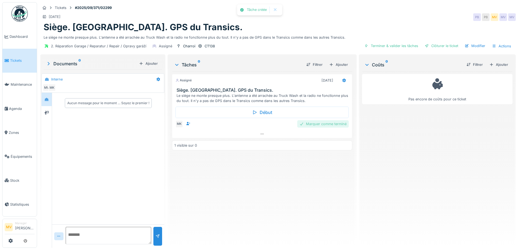
click at [340, 121] on div "Marquer comme terminé" at bounding box center [322, 123] width 51 height 7
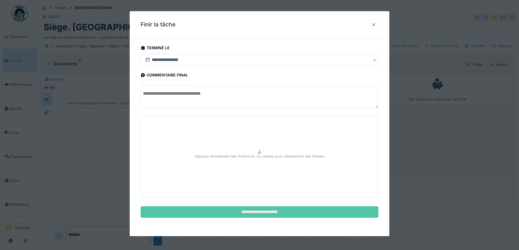
click at [290, 208] on input "**********" at bounding box center [260, 212] width 238 height 11
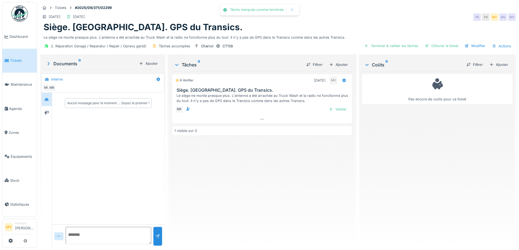
drag, startPoint x: 492, startPoint y: 64, endPoint x: 489, endPoint y: 62, distance: 3.8
click at [492, 63] on div "Ajouter" at bounding box center [498, 64] width 23 height 7
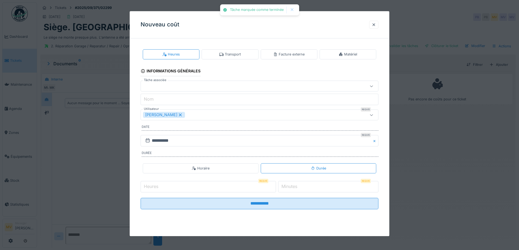
click at [296, 51] on div "Facture externe" at bounding box center [289, 54] width 57 height 10
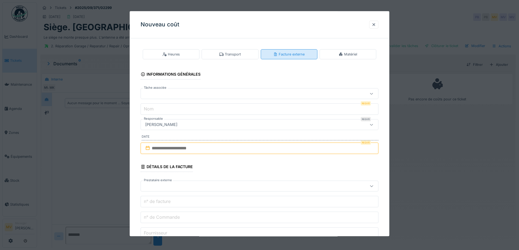
click at [292, 51] on div "Facture externe" at bounding box center [289, 54] width 57 height 10
click at [181, 53] on div "Heures" at bounding box center [171, 54] width 57 height 10
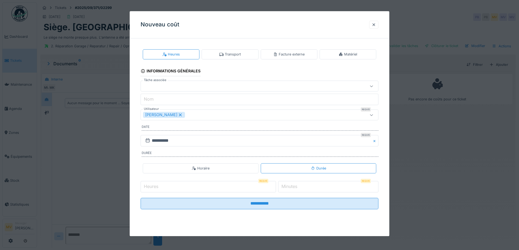
click at [179, 115] on icon at bounding box center [180, 115] width 3 height 3
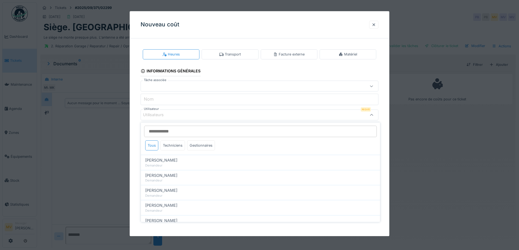
click at [172, 117] on div "Utilisateurs" at bounding box center [245, 115] width 205 height 6
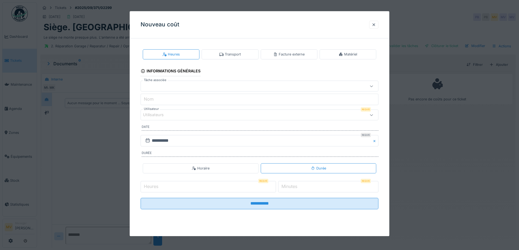
click at [177, 100] on input "Nom" at bounding box center [260, 99] width 238 height 11
click at [206, 83] on div at bounding box center [245, 86] width 205 height 6
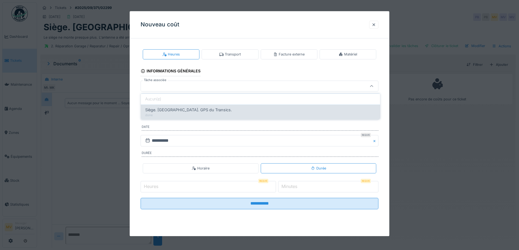
click at [212, 107] on div "Siège. Antenne. GPS du Transics. done" at bounding box center [260, 112] width 239 height 15
type input "******"
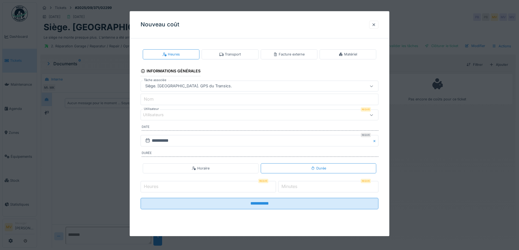
click at [373, 113] on icon at bounding box center [371, 115] width 4 height 4
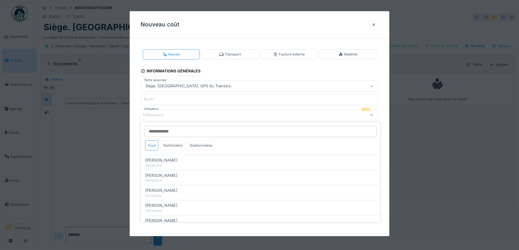
click at [373, 113] on div at bounding box center [371, 114] width 4 height 5
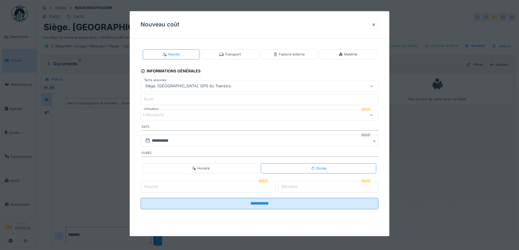
drag, startPoint x: 366, startPoint y: 116, endPoint x: 280, endPoint y: 117, distance: 86.1
click at [365, 116] on div "Utilisateurs" at bounding box center [260, 115] width 238 height 11
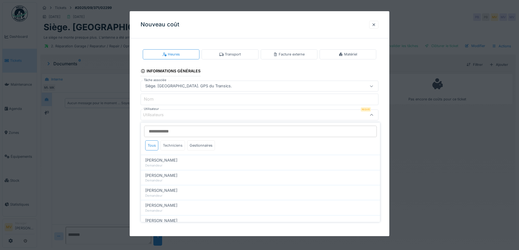
click at [172, 141] on div "Techniciens" at bounding box center [172, 146] width 25 height 10
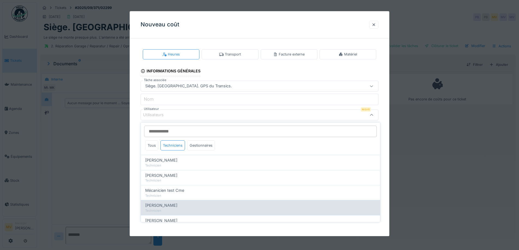
click at [167, 202] on div "Miroslav Kotora Technicien" at bounding box center [260, 207] width 239 height 15
type input "****"
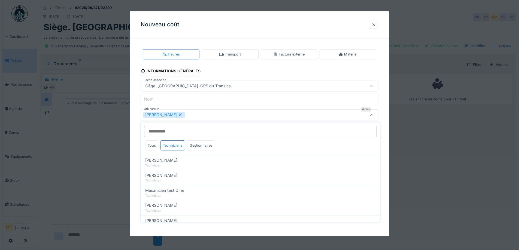
click at [214, 116] on div "Miroslav Kotora" at bounding box center [245, 115] width 205 height 6
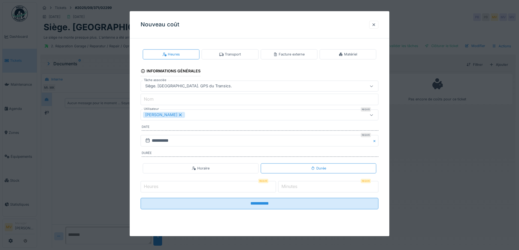
click at [274, 185] on input "*" at bounding box center [208, 186] width 135 height 11
type input "*"
click at [275, 188] on input "*" at bounding box center [208, 186] width 135 height 11
drag, startPoint x: 364, startPoint y: 186, endPoint x: 483, endPoint y: 186, distance: 119.3
click at [365, 186] on input "*" at bounding box center [328, 186] width 100 height 11
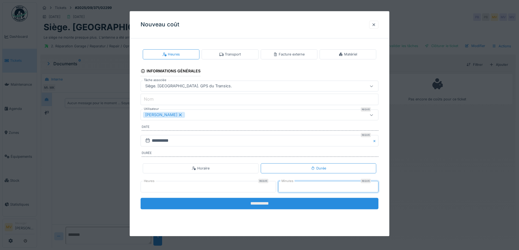
type input "**"
click at [276, 206] on input "**********" at bounding box center [260, 203] width 238 height 11
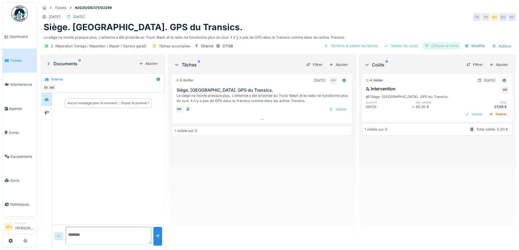
click at [446, 45] on div "Clôturer le ticket" at bounding box center [441, 45] width 38 height 7
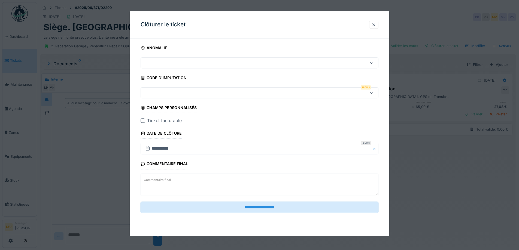
click at [214, 59] on div at bounding box center [260, 62] width 238 height 11
click at [224, 61] on div at bounding box center [245, 63] width 205 height 6
click at [227, 86] on fieldset "**********" at bounding box center [260, 130] width 238 height 175
click at [374, 93] on icon at bounding box center [371, 93] width 4 height 4
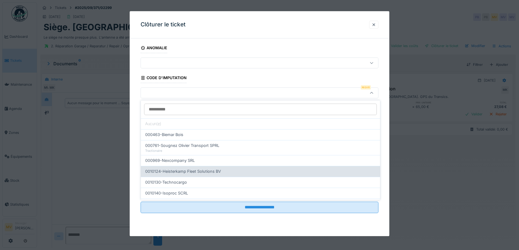
scroll to position [174, 0]
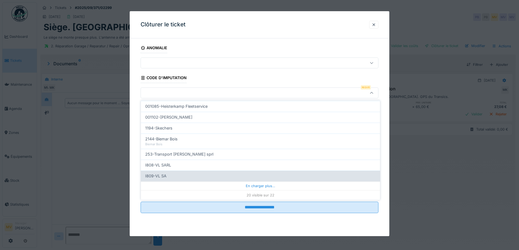
click at [182, 175] on div "I809-VL SA" at bounding box center [260, 176] width 230 height 6
type input "***"
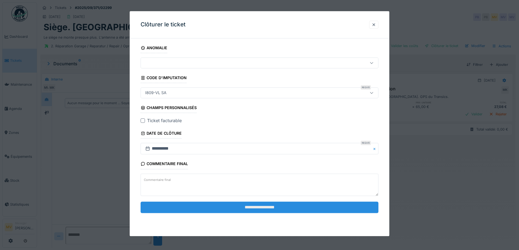
click at [269, 205] on input "**********" at bounding box center [260, 207] width 238 height 11
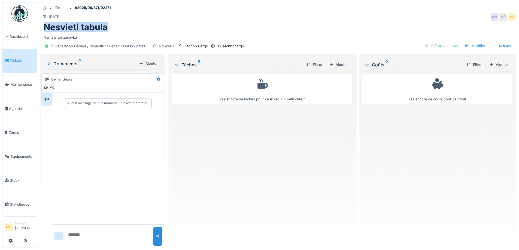
drag, startPoint x: 109, startPoint y: 28, endPoint x: 44, endPoint y: 27, distance: 64.8
click at [44, 27] on div "Nesvieti tabula" at bounding box center [278, 27] width 469 height 10
drag, startPoint x: 68, startPoint y: 28, endPoint x: 205, endPoint y: 144, distance: 180.0
click at [205, 144] on div "Pas encore de tâches pour ce ticket. Un petit café ?" at bounding box center [262, 158] width 180 height 172
drag, startPoint x: 335, startPoint y: 64, endPoint x: 319, endPoint y: 63, distance: 16.6
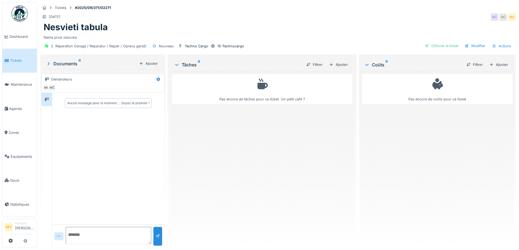
click at [335, 63] on div "Ajouter" at bounding box center [338, 64] width 23 height 7
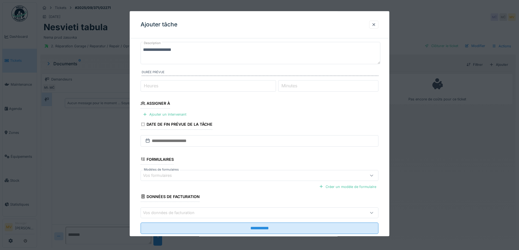
scroll to position [44, 0]
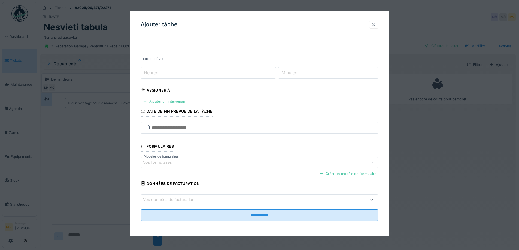
click at [375, 25] on div at bounding box center [373, 24] width 4 height 5
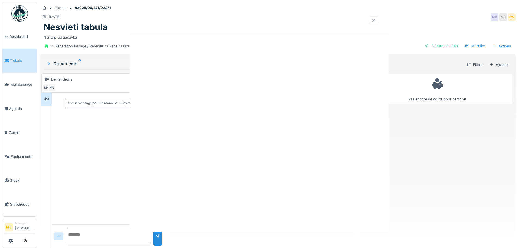
scroll to position [0, 0]
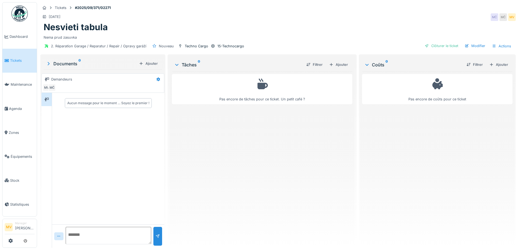
click at [474, 44] on div "Modifier" at bounding box center [474, 45] width 25 height 7
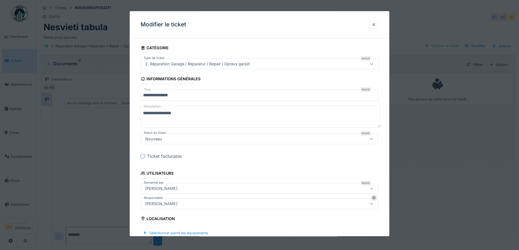
scroll to position [118, 0]
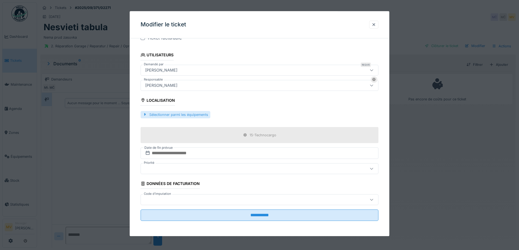
click at [179, 117] on div "Sélectionner parmi les équipements" at bounding box center [176, 114] width 70 height 7
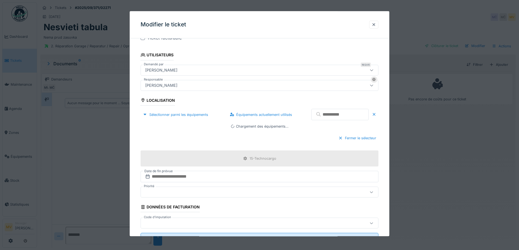
click at [324, 116] on input "text" at bounding box center [339, 114] width 57 height 11
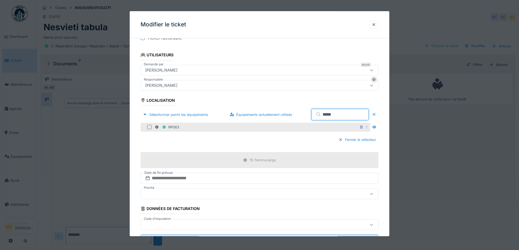
type input "*****"
click at [149, 127] on div at bounding box center [149, 127] width 4 height 4
click at [278, 160] on div "RP063" at bounding box center [260, 160] width 238 height 16
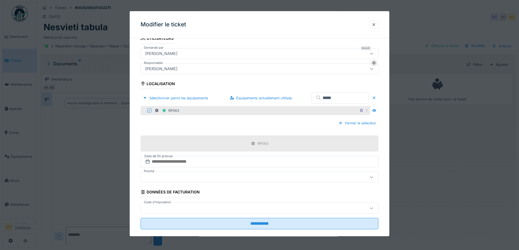
scroll to position [144, 0]
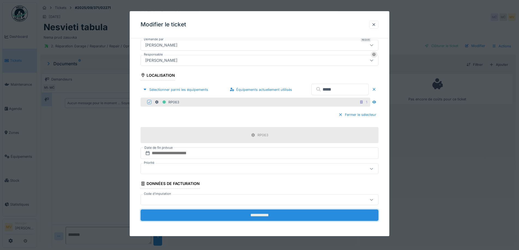
drag, startPoint x: 324, startPoint y: 216, endPoint x: 400, endPoint y: 204, distance: 77.5
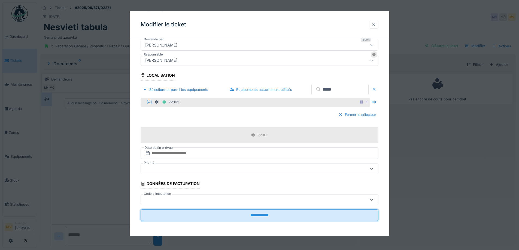
click at [324, 216] on input "**********" at bounding box center [260, 215] width 238 height 11
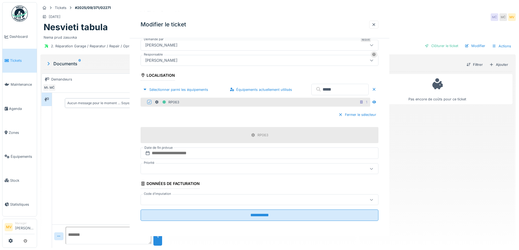
scroll to position [0, 0]
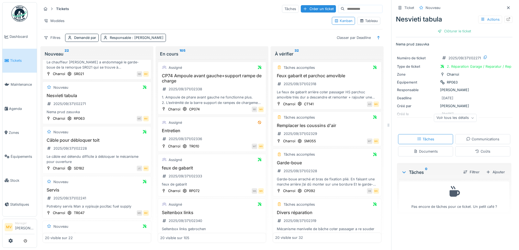
scroll to position [177, 0]
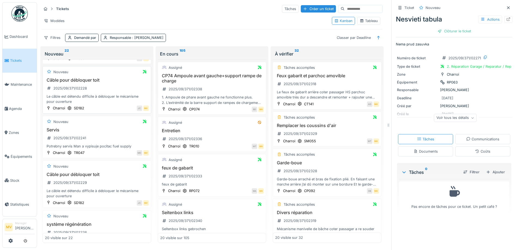
click at [105, 80] on h3 "Câble pour débloquer toit" at bounding box center [97, 80] width 104 height 5
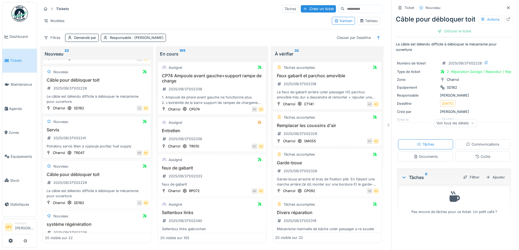
scroll to position [322, 0]
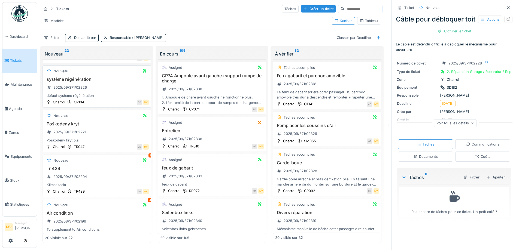
click at [90, 91] on div "système régénération 2025/09/371/02226 défaut système régénération" at bounding box center [97, 88] width 104 height 22
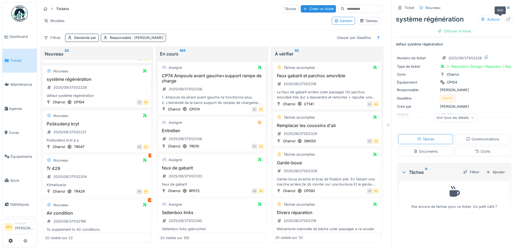
click at [506, 20] on icon at bounding box center [508, 19] width 4 height 4
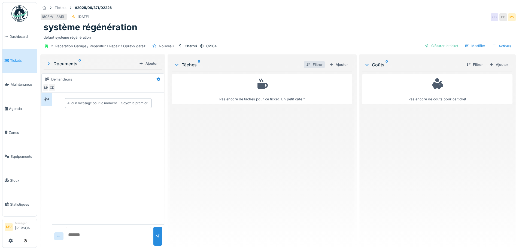
click at [318, 63] on div "Filtrer" at bounding box center [314, 64] width 21 height 7
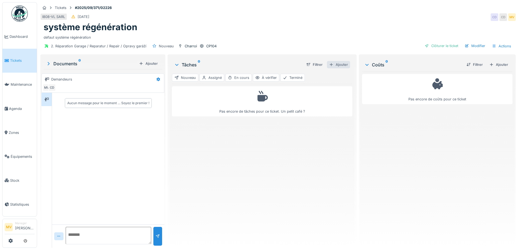
click at [346, 63] on div "Ajouter" at bounding box center [338, 64] width 23 height 7
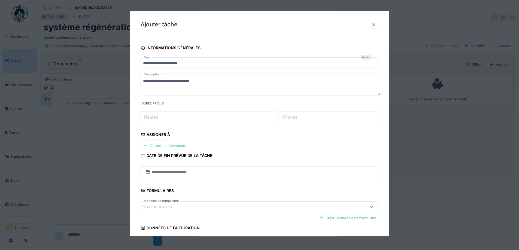
click at [174, 143] on div "Ajouter un intervenant" at bounding box center [165, 145] width 48 height 7
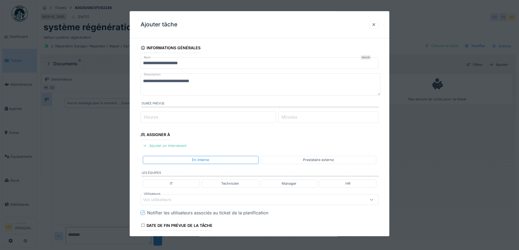
click at [313, 161] on div "Prestataire externe" at bounding box center [318, 160] width 31 height 5
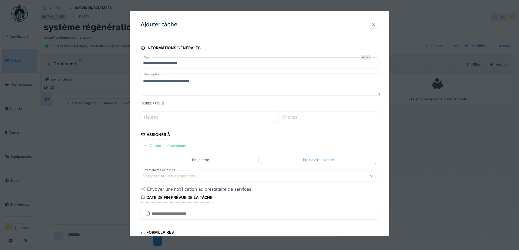
click at [222, 178] on div "Vos prestataires de services" at bounding box center [245, 176] width 205 height 6
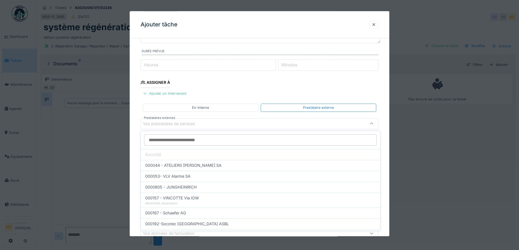
click at [214, 144] on input "Prestataires externes" at bounding box center [260, 140] width 233 height 11
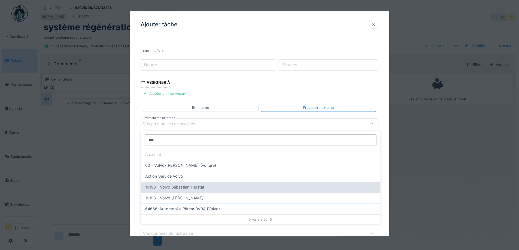
type input "***"
click at [204, 186] on div "10193 - Volvo Sébastian Herstal" at bounding box center [260, 187] width 230 height 6
type input "*****"
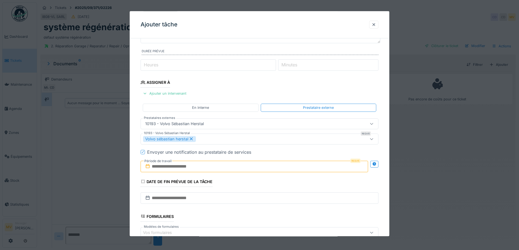
click at [206, 166] on input "text" at bounding box center [254, 166] width 227 height 11
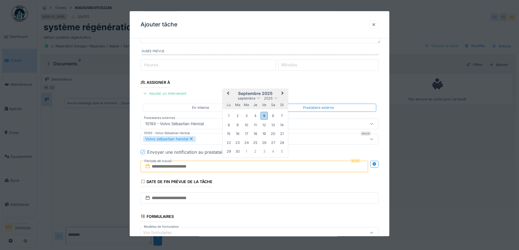
click at [277, 115] on div "1 2 3 4 5 6 7" at bounding box center [255, 115] width 62 height 9
click at [275, 115] on div "6" at bounding box center [272, 115] width 7 height 7
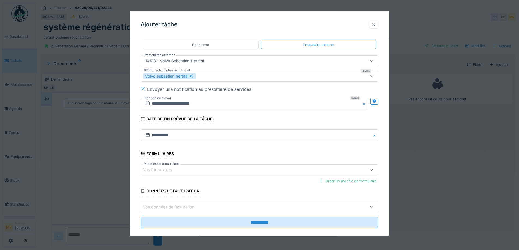
scroll to position [123, 0]
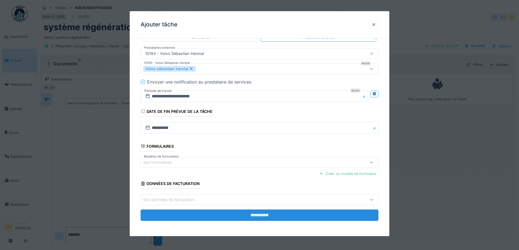
click at [276, 216] on input "**********" at bounding box center [260, 215] width 238 height 11
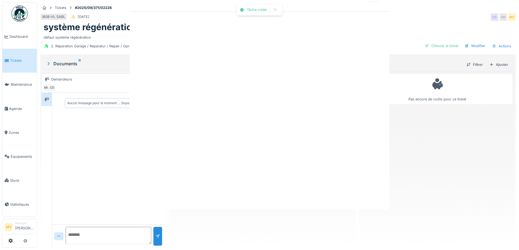
scroll to position [0, 0]
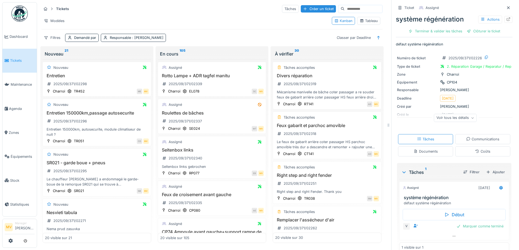
click at [506, 7] on icon at bounding box center [508, 8] width 4 height 4
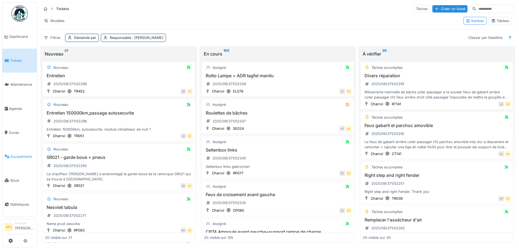
click at [27, 156] on span "Équipements" at bounding box center [23, 156] width 24 height 5
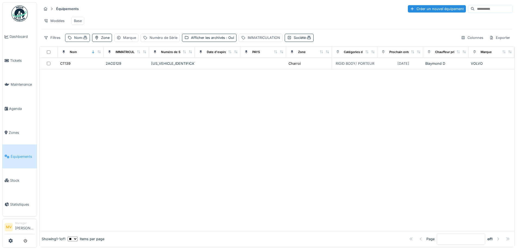
click at [83, 40] on span ":" at bounding box center [84, 38] width 5 height 4
click at [90, 68] on input "*****" at bounding box center [95, 67] width 54 height 11
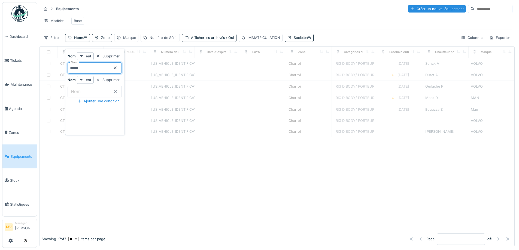
type input "*****"
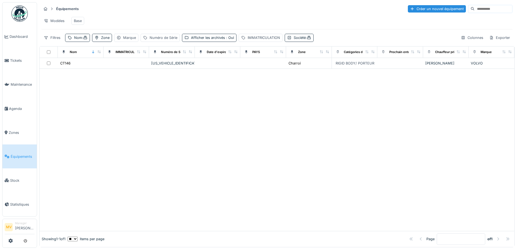
click at [196, 107] on div at bounding box center [276, 150] width 475 height 162
click at [195, 68] on td at bounding box center [218, 63] width 46 height 11
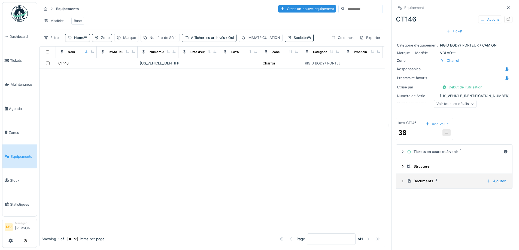
click at [416, 181] on div "Documents 3" at bounding box center [444, 181] width 75 height 5
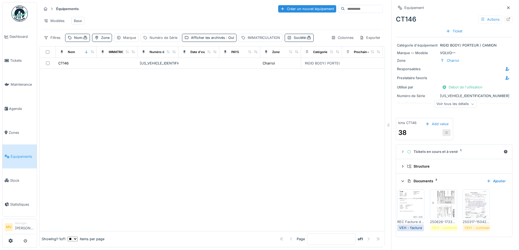
click at [448, 213] on img at bounding box center [443, 204] width 25 height 27
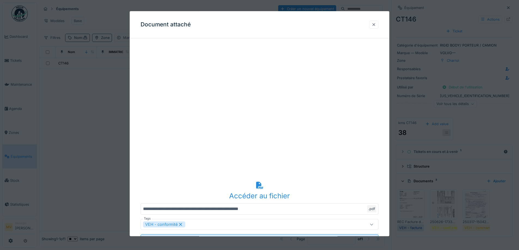
click at [378, 24] on div at bounding box center [373, 25] width 9 height 8
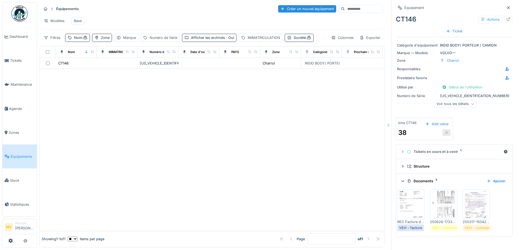
click at [404, 208] on img at bounding box center [410, 204] width 25 height 27
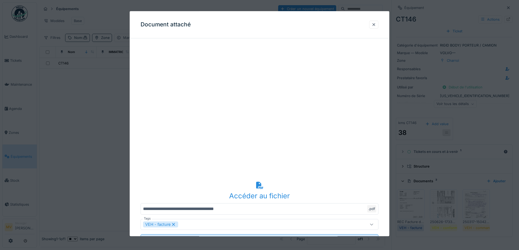
click at [374, 25] on div at bounding box center [373, 24] width 4 height 5
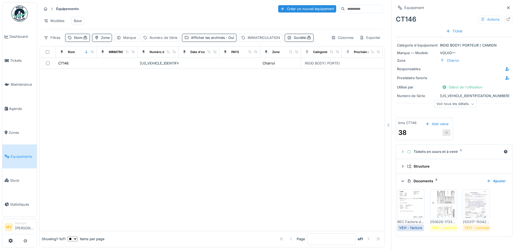
click at [471, 209] on img at bounding box center [476, 204] width 25 height 27
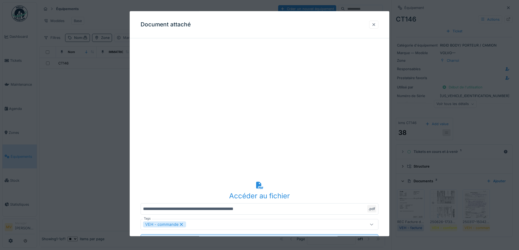
click at [376, 26] on div at bounding box center [373, 24] width 4 height 5
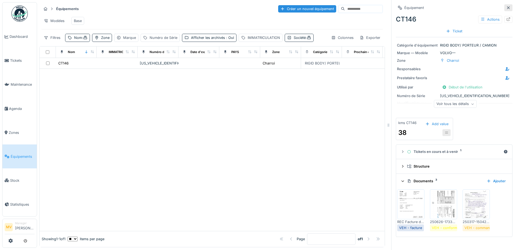
click at [506, 8] on icon at bounding box center [508, 8] width 4 height 4
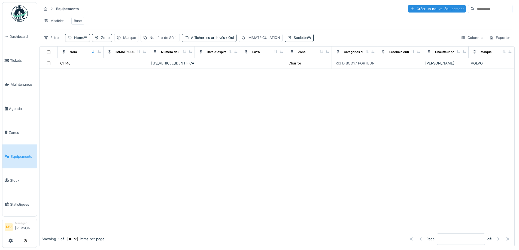
click at [77, 40] on div "Nom :" at bounding box center [80, 37] width 13 height 5
click at [88, 71] on input "*****" at bounding box center [95, 67] width 54 height 11
type input "*****"
click at [197, 65] on td at bounding box center [218, 63] width 46 height 11
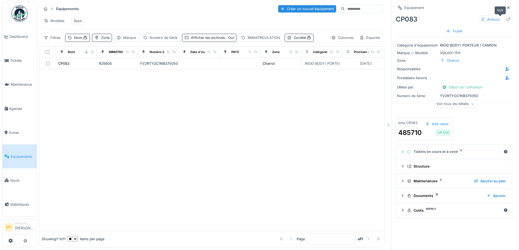
click at [504, 17] on div at bounding box center [508, 19] width 8 height 7
click at [19, 59] on span "Tickets" at bounding box center [22, 60] width 25 height 5
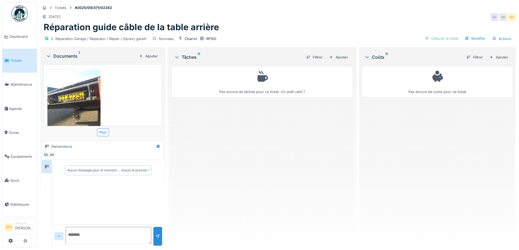
click at [341, 57] on div "Ajouter" at bounding box center [338, 57] width 23 height 7
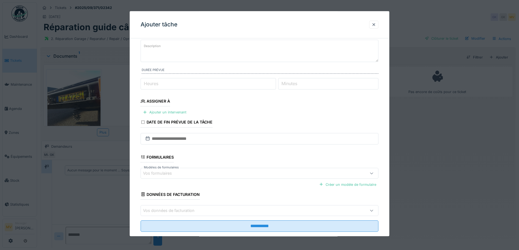
scroll to position [44, 0]
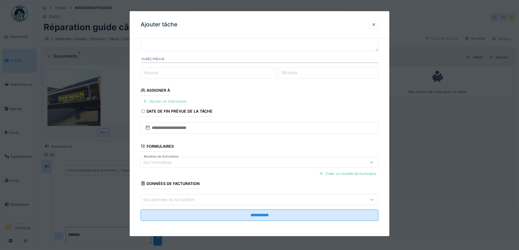
click at [180, 101] on div "Ajouter un intervenant" at bounding box center [165, 101] width 48 height 7
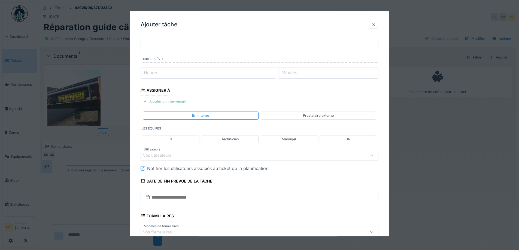
click at [196, 158] on div "Vos utilisateurs" at bounding box center [245, 155] width 205 height 6
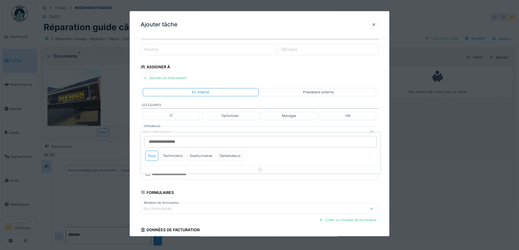
scroll to position [76, 0]
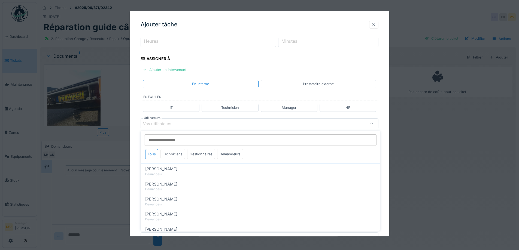
click at [179, 157] on div "Techniciens" at bounding box center [172, 154] width 25 height 10
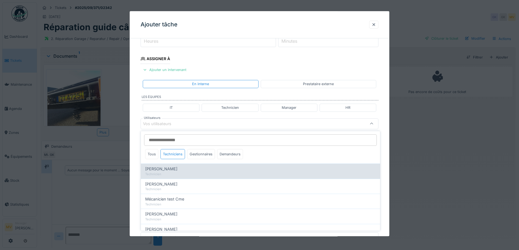
drag, startPoint x: 173, startPoint y: 173, endPoint x: 175, endPoint y: 170, distance: 4.3
click at [173, 173] on div "Technicien" at bounding box center [260, 174] width 230 height 5
type input "****"
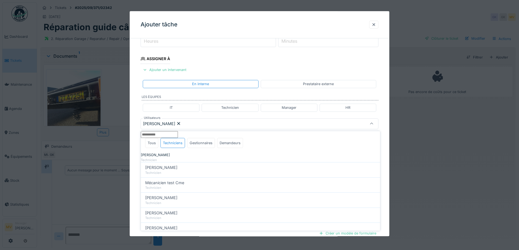
click at [206, 123] on div "Ivan Marcius" at bounding box center [245, 124] width 205 height 6
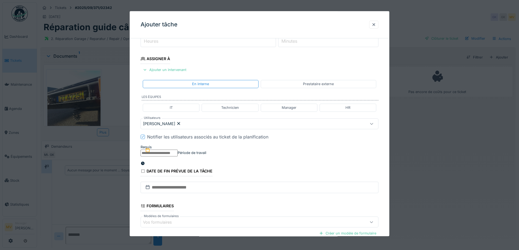
click at [178, 157] on input "text" at bounding box center [159, 153] width 37 height 7
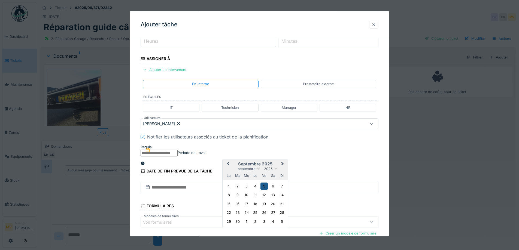
click at [262, 190] on div "5" at bounding box center [263, 186] width 7 height 7
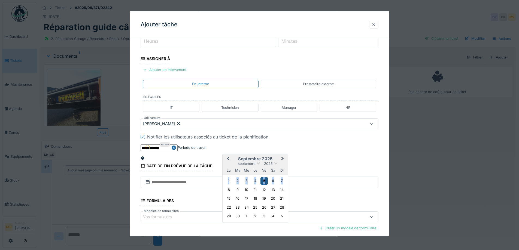
click at [262, 185] on div "5" at bounding box center [263, 181] width 7 height 7
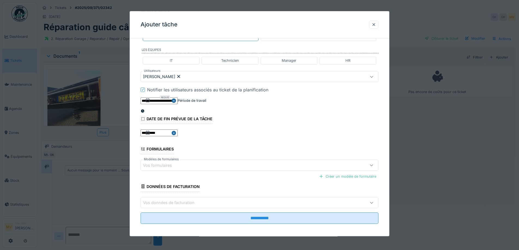
scroll to position [135, 0]
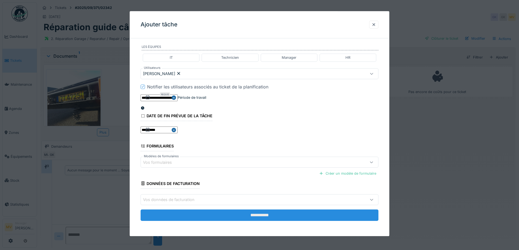
click at [277, 213] on input "**********" at bounding box center [260, 215] width 238 height 11
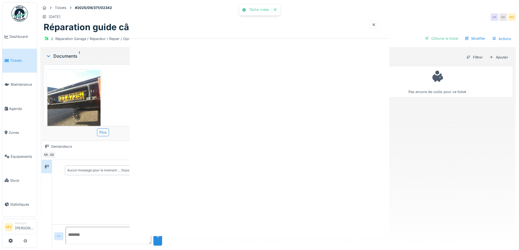
scroll to position [0, 0]
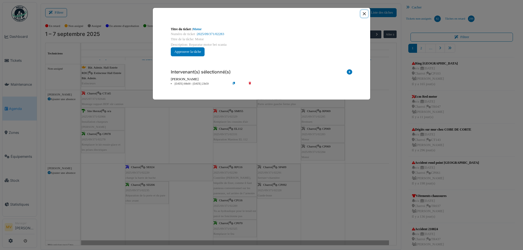
drag, startPoint x: 364, startPoint y: 14, endPoint x: 312, endPoint y: 3, distance: 53.7
click at [363, 13] on button "Close" at bounding box center [364, 13] width 7 height 7
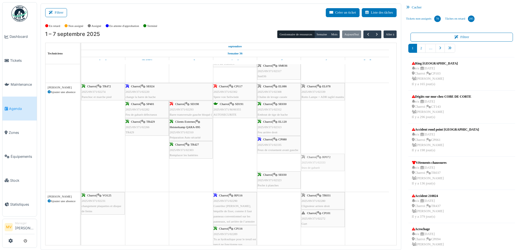
drag, startPoint x: 282, startPoint y: 160, endPoint x: 307, endPoint y: 159, distance: 24.2
click at [81, 157] on div "Charroi | TR472 2025/09/371/02274 Parechoc et marche pied Charroi | SE024 2025/…" at bounding box center [81, 137] width 0 height 109
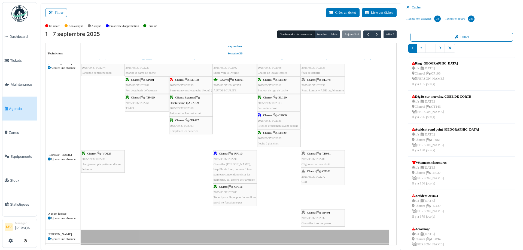
scroll to position [249, 0]
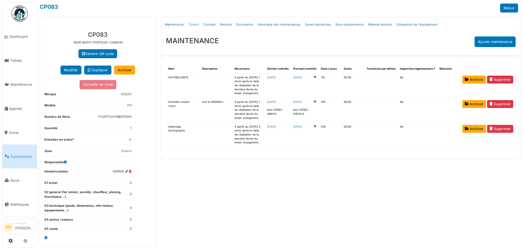
click at [194, 25] on link "Tickets" at bounding box center [193, 24] width 15 height 13
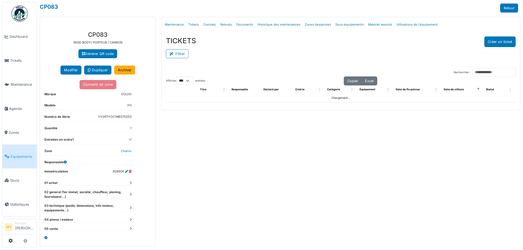
select select "***"
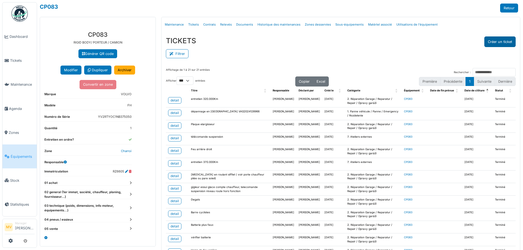
click at [488, 39] on button "Créer un ticket" at bounding box center [499, 41] width 31 height 11
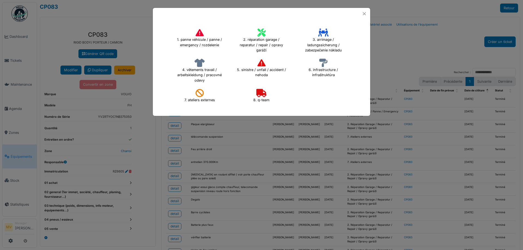
click at [258, 33] on icon at bounding box center [261, 33] width 8 height 8
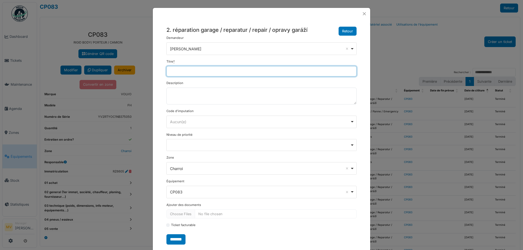
click at [195, 67] on input "Titre *" at bounding box center [261, 71] width 190 height 10
type input "**********"
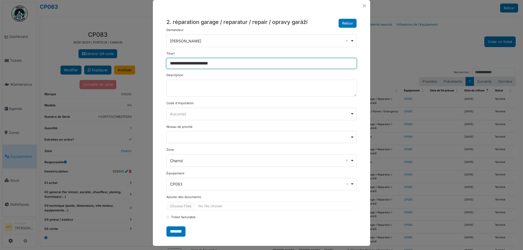
scroll to position [12, 0]
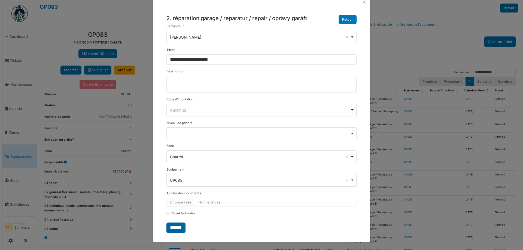
click at [178, 229] on input "*******" at bounding box center [175, 228] width 19 height 10
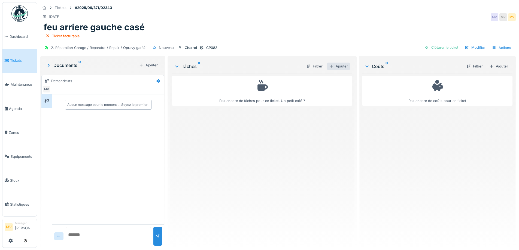
click at [340, 65] on div "Ajouter" at bounding box center [338, 66] width 23 height 7
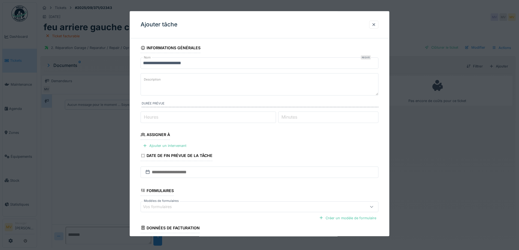
click at [190, 146] on fieldset "**********" at bounding box center [260, 156] width 238 height 227
click at [175, 144] on div "Ajouter un intervenant" at bounding box center [165, 145] width 48 height 7
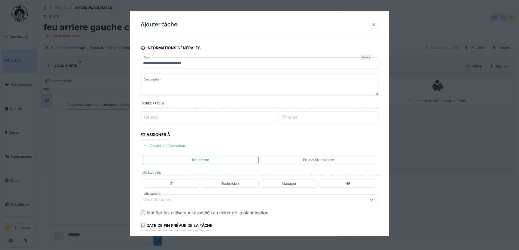
click at [215, 195] on div "Vos utilisateurs" at bounding box center [260, 199] width 238 height 11
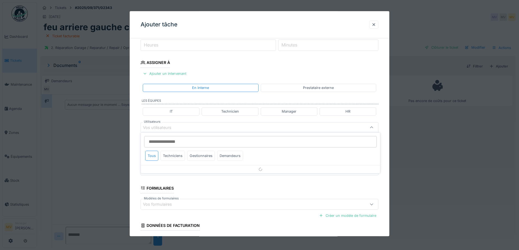
scroll to position [76, 0]
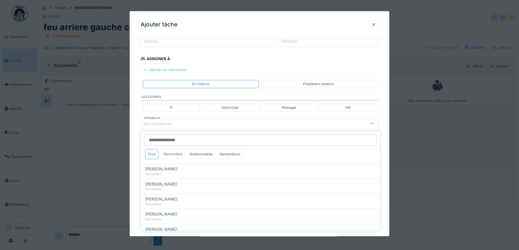
click at [176, 155] on div "Techniciens" at bounding box center [172, 154] width 25 height 10
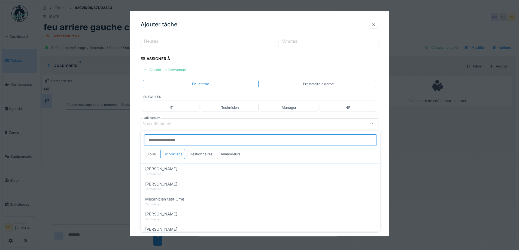
click at [179, 141] on input "Utilisateurs" at bounding box center [260, 140] width 233 height 11
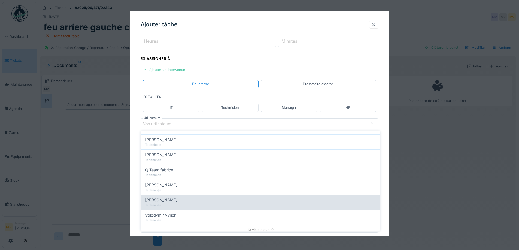
scroll to position [93, 0]
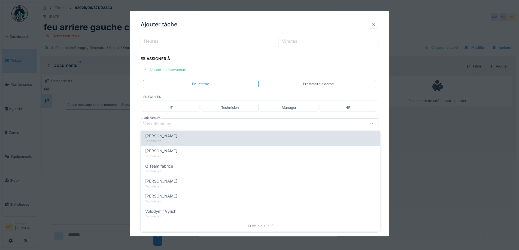
click at [172, 137] on span "Patrick Fridmansky" at bounding box center [161, 136] width 32 height 6
type input "*****"
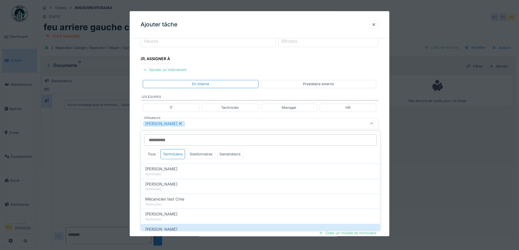
click at [215, 124] on div "[PERSON_NAME]" at bounding box center [245, 124] width 205 height 6
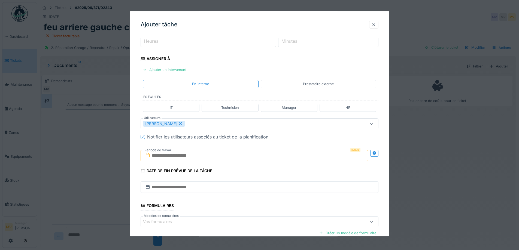
click at [200, 153] on input "text" at bounding box center [254, 155] width 227 height 11
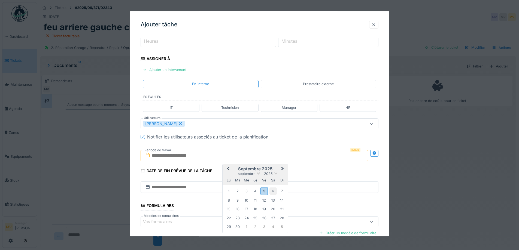
click at [275, 191] on div "6" at bounding box center [272, 191] width 7 height 7
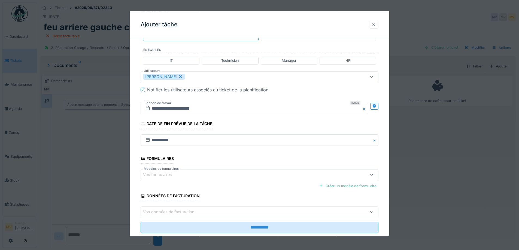
scroll to position [135, 0]
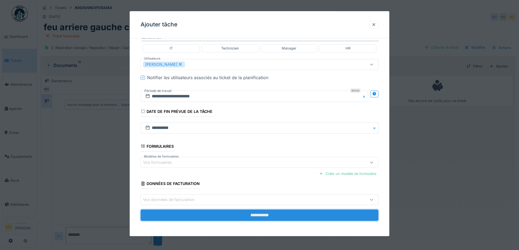
click at [281, 216] on input "**********" at bounding box center [260, 215] width 238 height 11
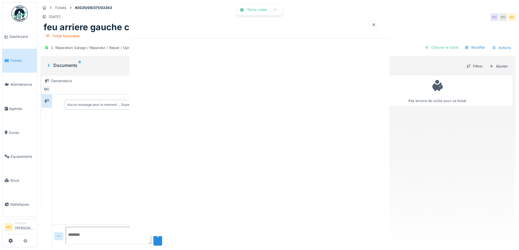
scroll to position [0, 0]
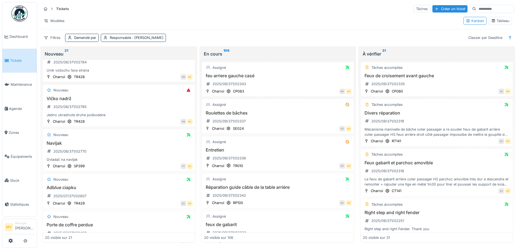
scroll to position [645, 0]
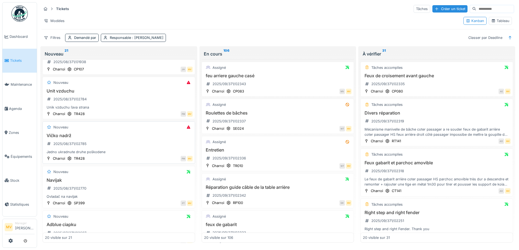
click at [97, 147] on div "Vičko nadrž 2025/08/371/02785 Jedno ukradnute druhe poškodene" at bounding box center [119, 144] width 148 height 22
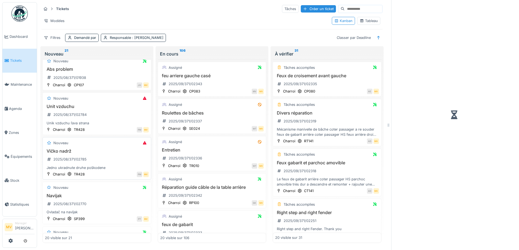
scroll to position [661, 0]
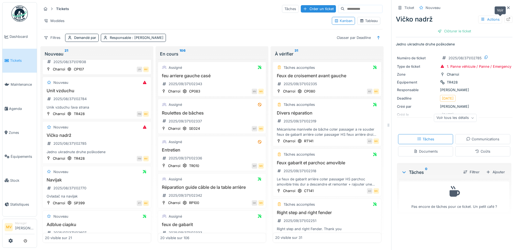
click at [506, 19] on icon at bounding box center [508, 19] width 4 height 4
click at [305, 12] on div "Créer un ticket" at bounding box center [318, 8] width 35 height 7
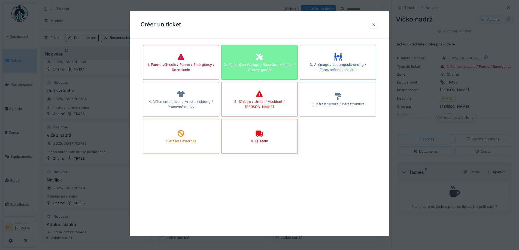
click at [259, 64] on div "2. Réparation Garage / Reparatur / Repair / Opravy garáží" at bounding box center [259, 67] width 76 height 10
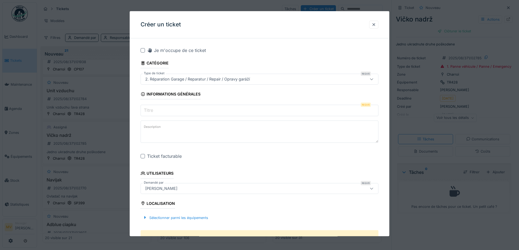
click at [193, 106] on input "Titre" at bounding box center [260, 110] width 238 height 11
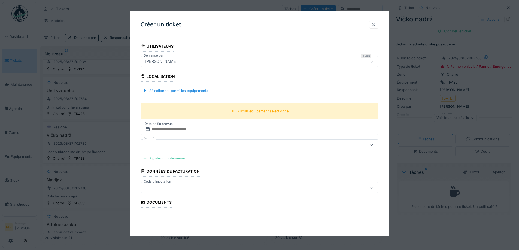
scroll to position [145, 0]
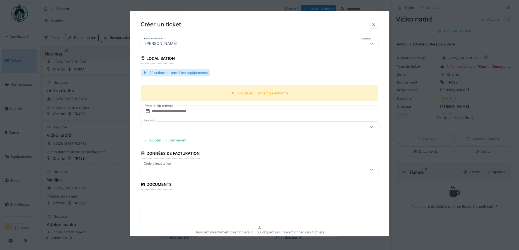
type input "**********"
click at [198, 76] on div "Sélectionner parmi les équipements" at bounding box center [176, 72] width 70 height 7
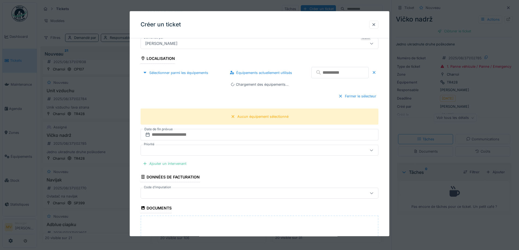
click at [342, 74] on input "text" at bounding box center [339, 72] width 57 height 11
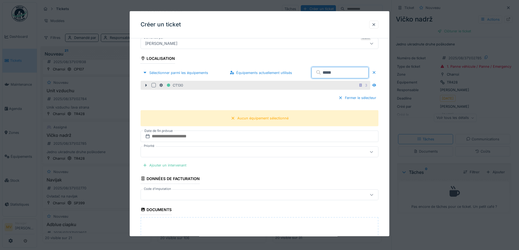
type input "*****"
click at [154, 84] on div at bounding box center [153, 85] width 4 height 4
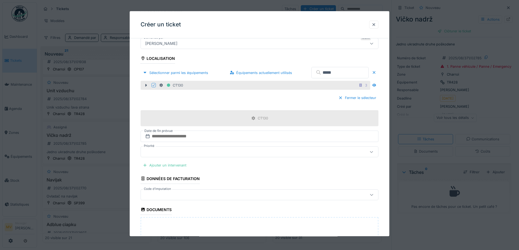
scroll to position [243, 0]
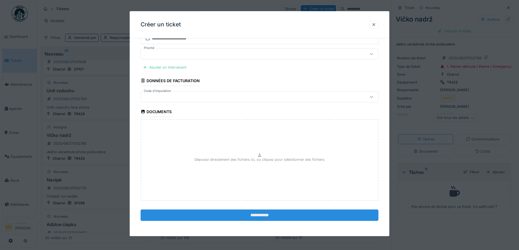
click at [260, 213] on input "**********" at bounding box center [260, 215] width 238 height 11
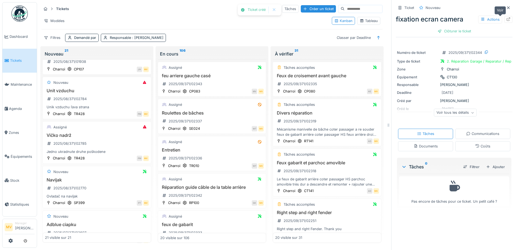
click at [504, 18] on div at bounding box center [508, 19] width 8 height 7
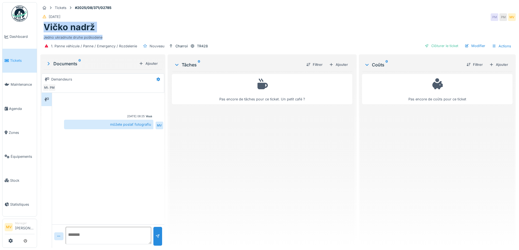
drag, startPoint x: 105, startPoint y: 37, endPoint x: 45, endPoint y: 27, distance: 61.2
click at [45, 27] on div "Vičko nadrž Jedno ukradnute druhe poškodene" at bounding box center [277, 31] width 475 height 18
copy div "Vičko nadrž Jedno ukradnute druhe poškodene"
click at [343, 63] on div "Ajouter" at bounding box center [338, 64] width 23 height 7
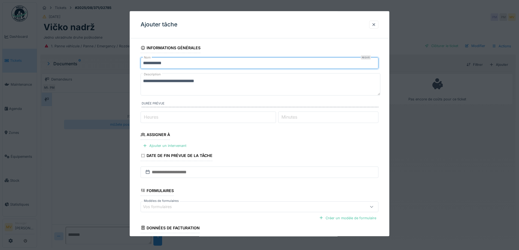
click at [231, 63] on input "**********" at bounding box center [260, 62] width 238 height 11
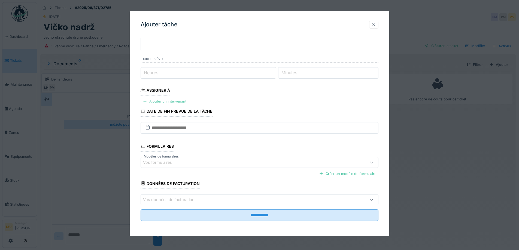
type input "**********"
click at [179, 100] on div "Ajouter un intervenant" at bounding box center [165, 101] width 48 height 7
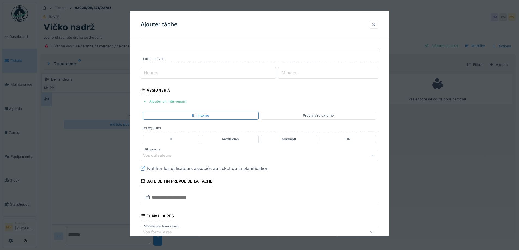
click at [172, 158] on div "Vos utilisateurs" at bounding box center [260, 155] width 238 height 11
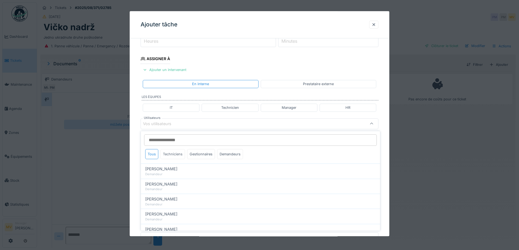
click at [170, 155] on div "Techniciens" at bounding box center [172, 154] width 25 height 10
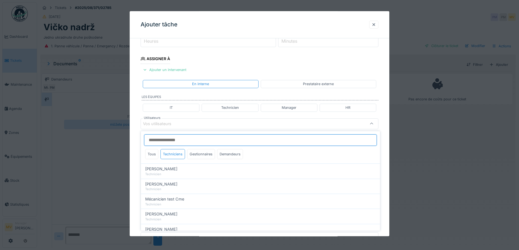
scroll to position [93, 0]
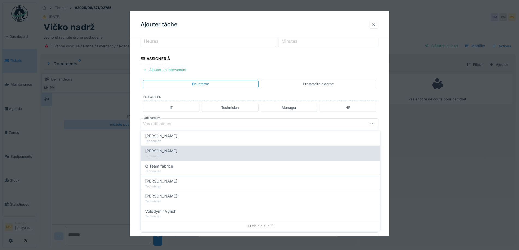
click at [176, 152] on div "[PERSON_NAME]" at bounding box center [260, 151] width 230 height 6
type input "*****"
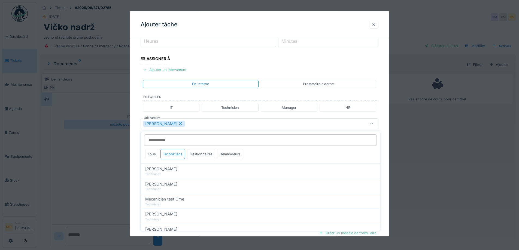
click at [203, 124] on div "[PERSON_NAME]" at bounding box center [245, 124] width 205 height 6
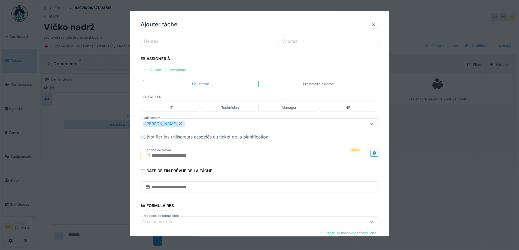
click at [203, 155] on input "text" at bounding box center [254, 155] width 227 height 11
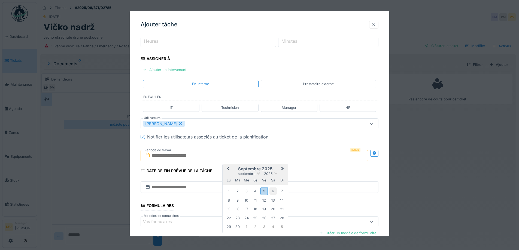
click at [273, 190] on div "6" at bounding box center [272, 191] width 7 height 7
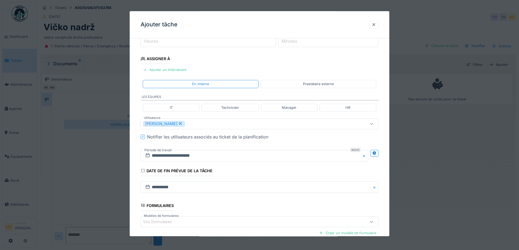
scroll to position [135, 0]
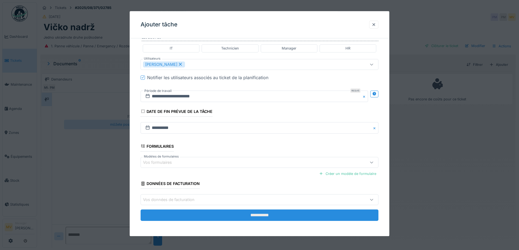
click at [277, 213] on input "**********" at bounding box center [260, 215] width 238 height 11
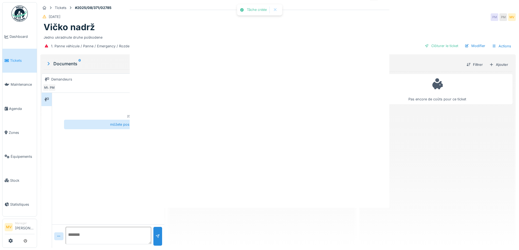
scroll to position [0, 0]
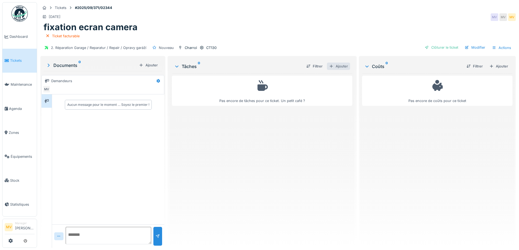
click at [340, 65] on div "Ajouter" at bounding box center [338, 66] width 23 height 7
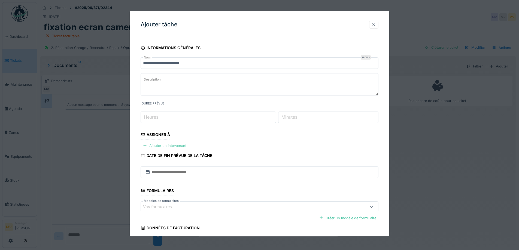
click at [175, 144] on div "Ajouter un intervenant" at bounding box center [165, 145] width 48 height 7
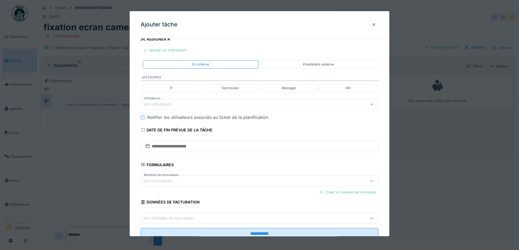
scroll to position [114, 0]
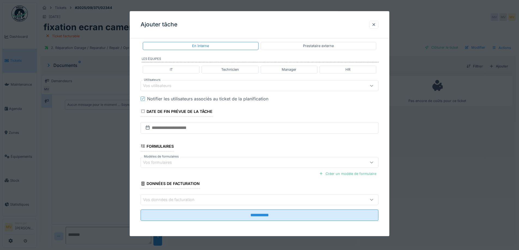
click at [205, 85] on div "Vos utilisateurs" at bounding box center [245, 86] width 205 height 6
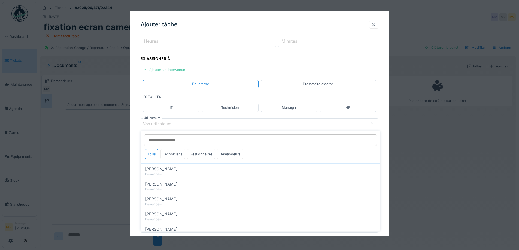
click at [177, 153] on div "Techniciens" at bounding box center [172, 154] width 25 height 10
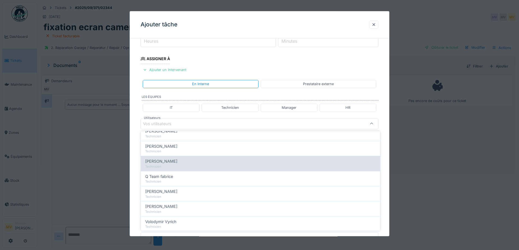
scroll to position [93, 0]
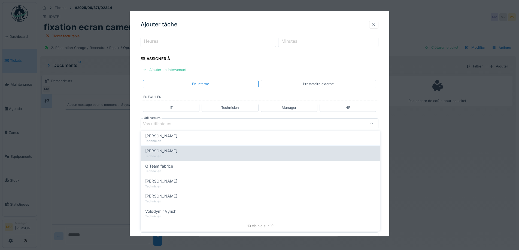
click at [176, 153] on div "[PERSON_NAME]" at bounding box center [260, 151] width 230 height 6
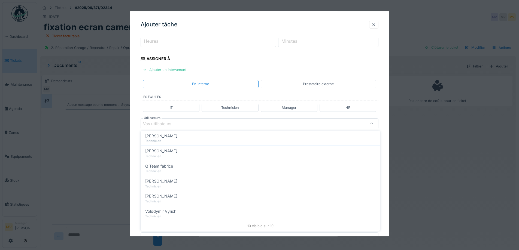
type input "*****"
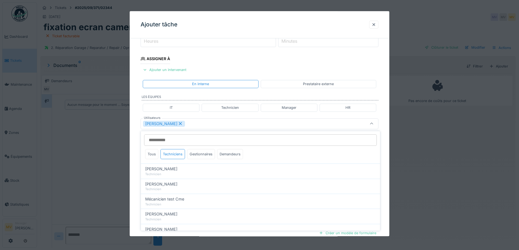
click at [200, 123] on div "[PERSON_NAME]" at bounding box center [245, 124] width 205 height 6
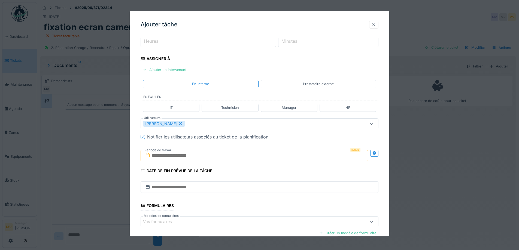
click at [208, 157] on input "text" at bounding box center [254, 155] width 227 height 11
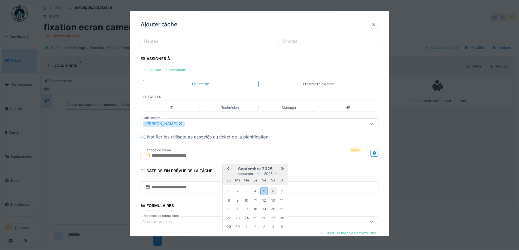
click at [274, 192] on div "6" at bounding box center [272, 191] width 7 height 7
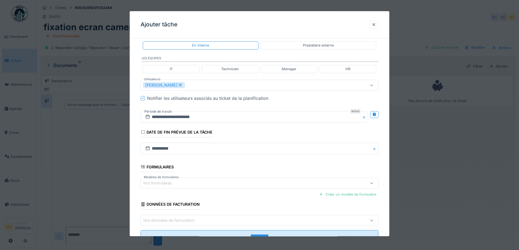
scroll to position [135, 0]
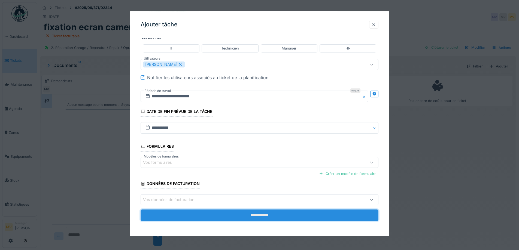
click at [285, 212] on input "**********" at bounding box center [260, 215] width 238 height 11
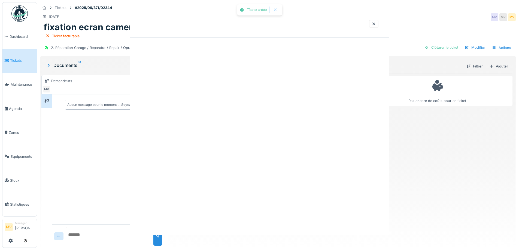
scroll to position [0, 0]
